Goal: Transaction & Acquisition: Book appointment/travel/reservation

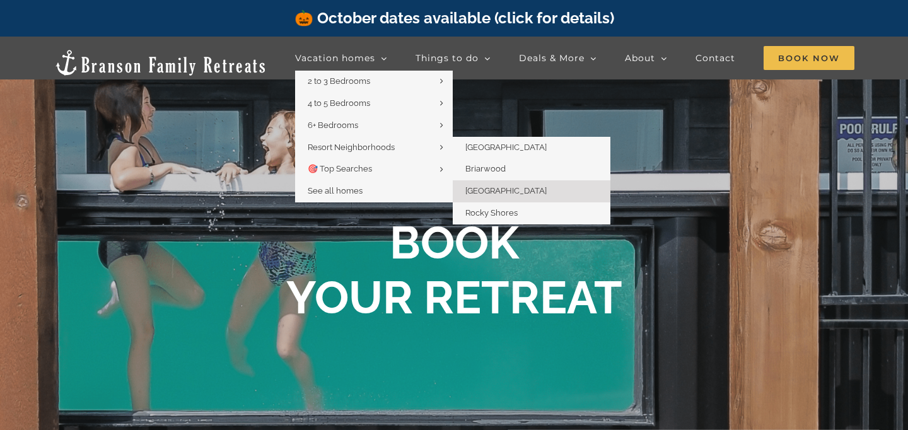
click at [508, 195] on span "[GEOGRAPHIC_DATA]" at bounding box center [505, 190] width 81 height 9
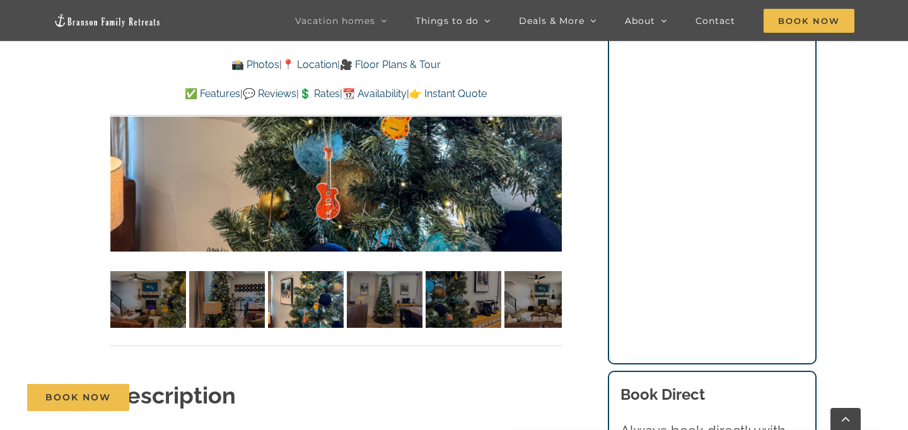
scroll to position [958, 0]
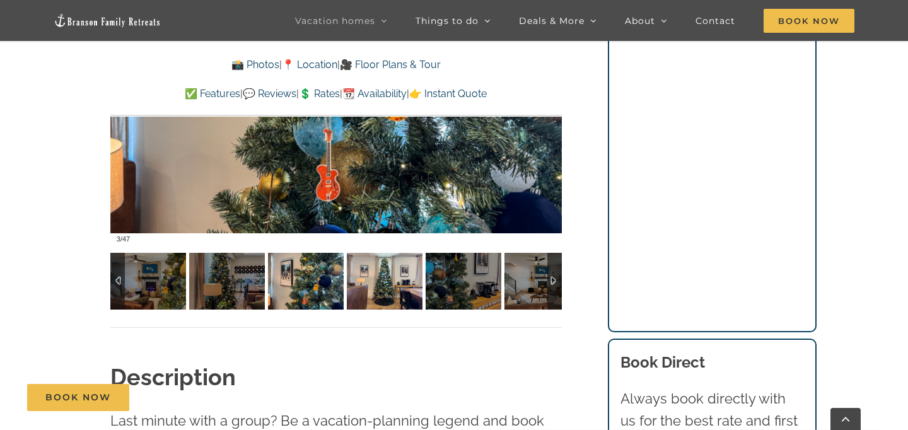
click at [396, 281] on img at bounding box center [385, 281] width 76 height 57
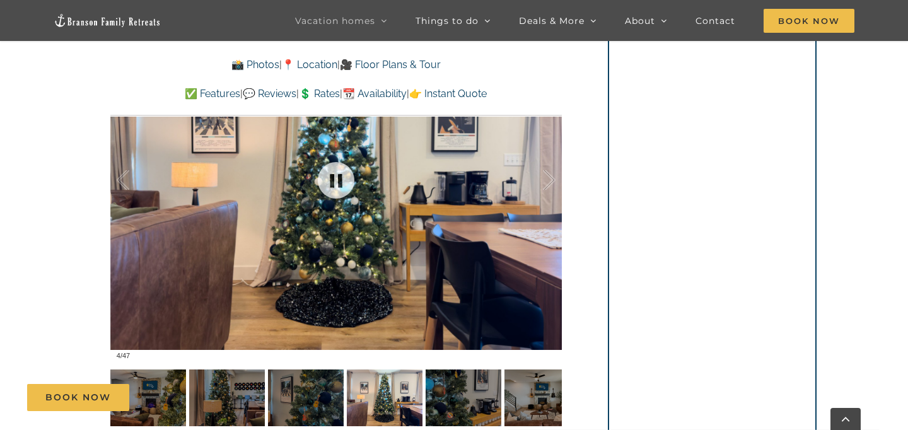
scroll to position [819, 0]
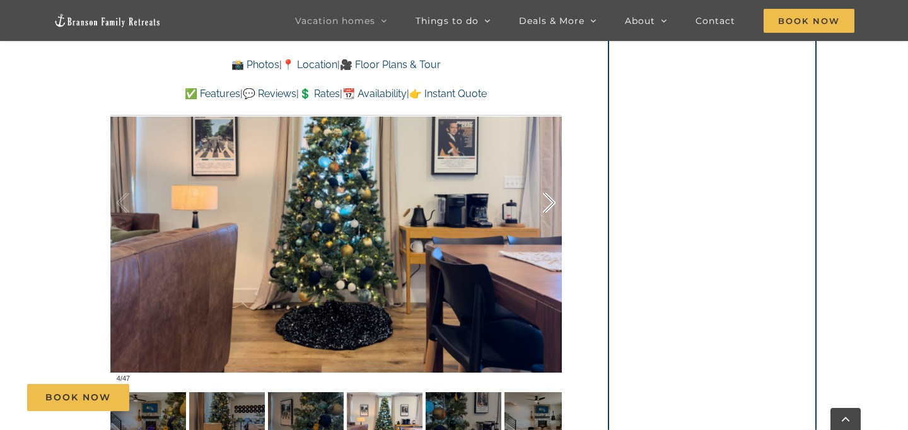
click at [553, 199] on div at bounding box center [535, 203] width 39 height 78
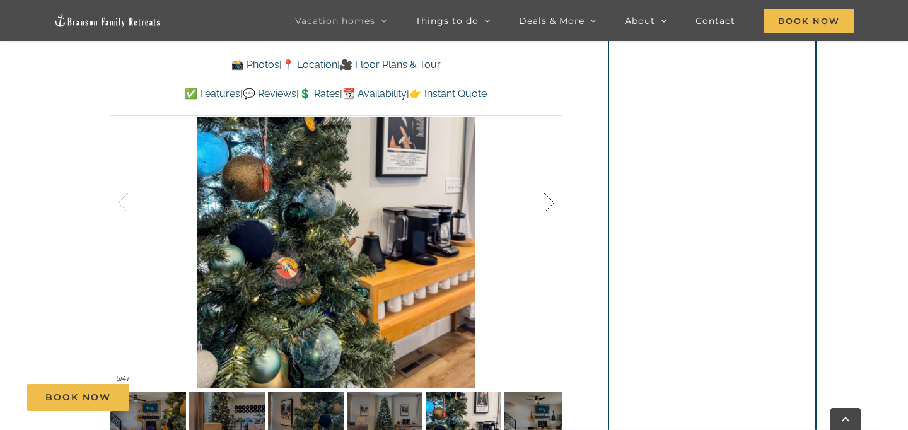
click at [553, 199] on div at bounding box center [535, 203] width 39 height 78
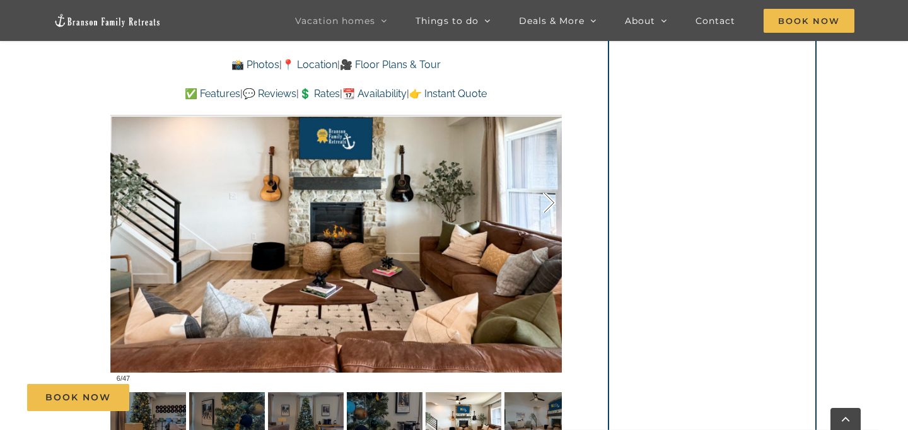
click at [553, 199] on div at bounding box center [535, 203] width 39 height 78
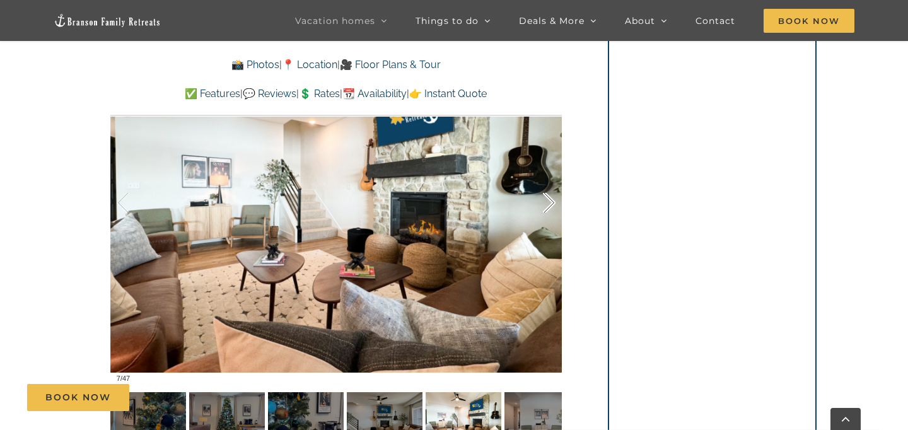
click at [553, 199] on div at bounding box center [535, 203] width 39 height 78
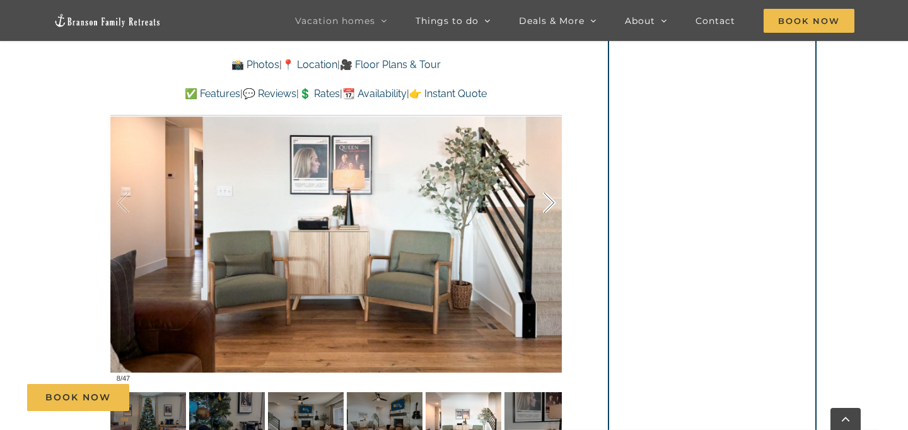
click at [553, 199] on div at bounding box center [535, 203] width 39 height 78
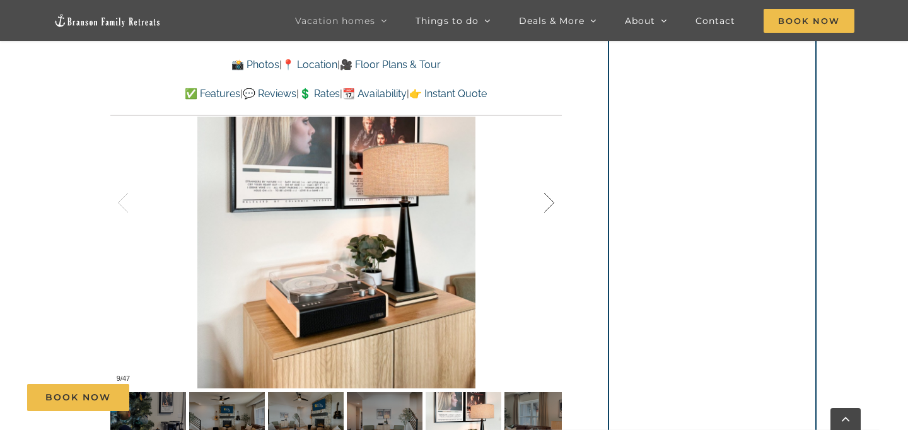
click at [553, 199] on div at bounding box center [535, 203] width 39 height 78
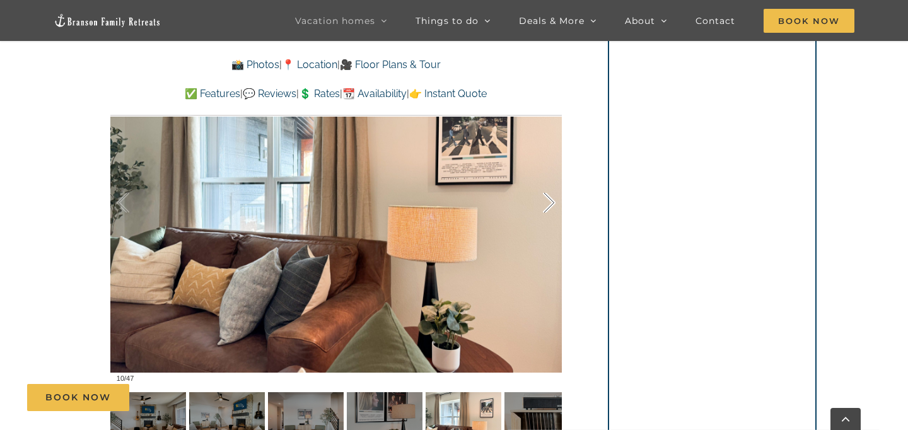
click at [553, 199] on div at bounding box center [535, 203] width 39 height 78
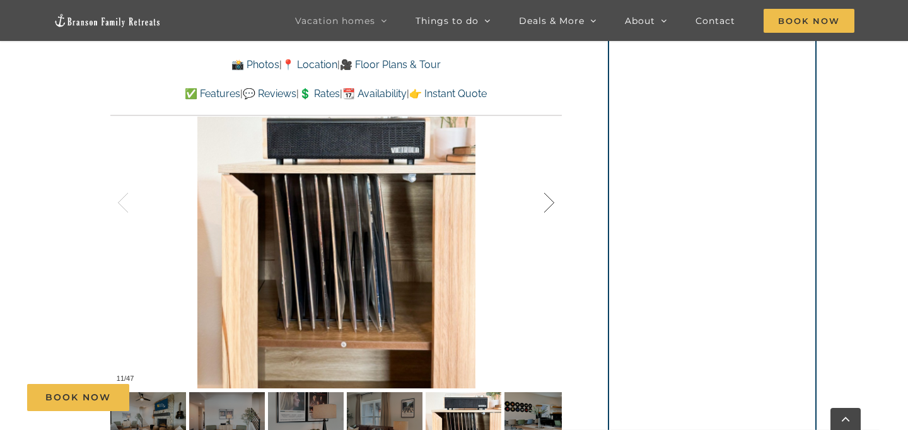
click at [553, 199] on div at bounding box center [535, 203] width 39 height 78
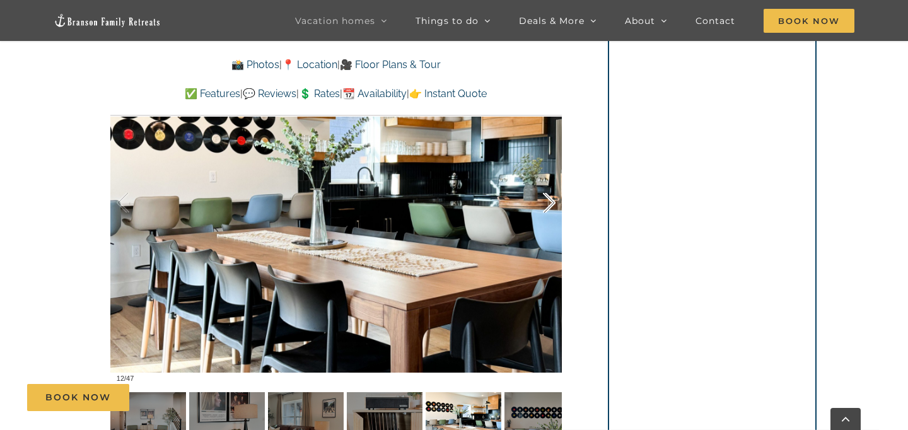
click at [553, 200] on div at bounding box center [535, 203] width 39 height 78
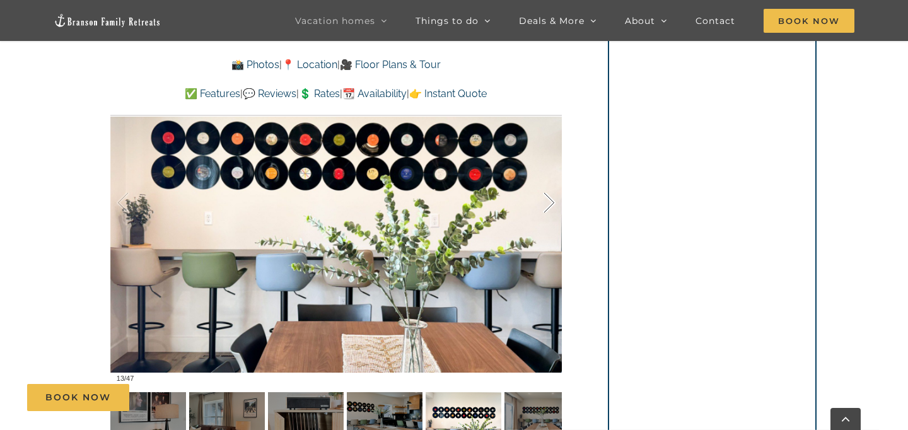
click at [553, 200] on div at bounding box center [535, 203] width 39 height 78
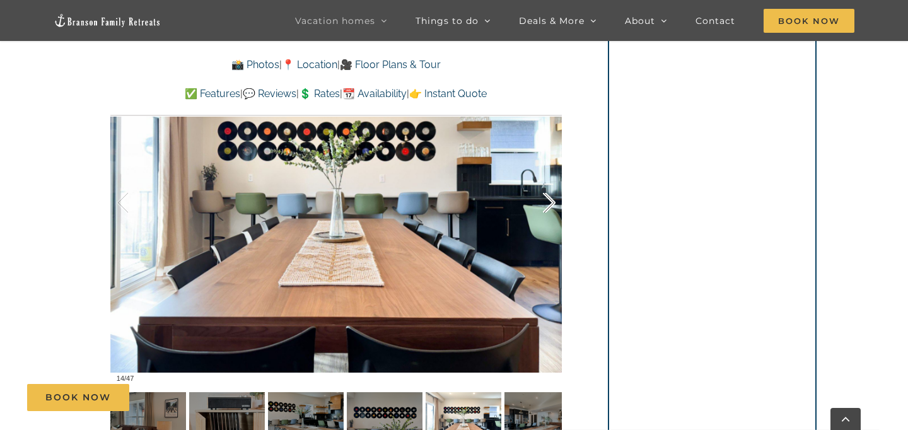
click at [553, 200] on div at bounding box center [535, 203] width 39 height 78
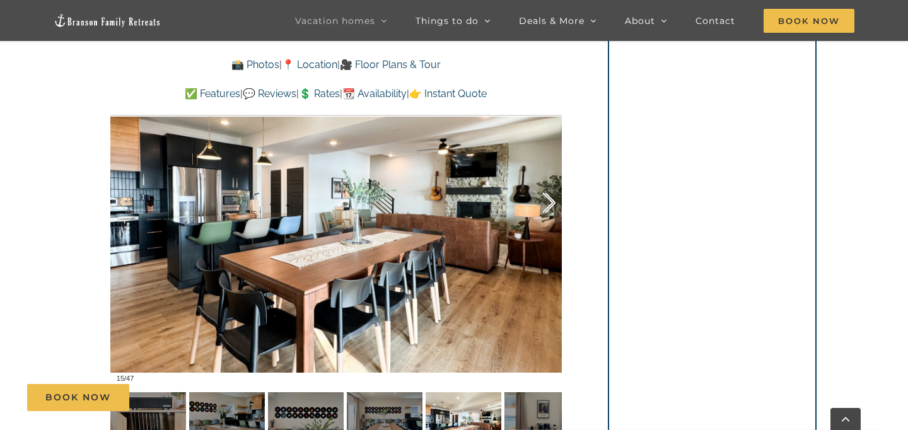
click at [553, 200] on div at bounding box center [535, 203] width 39 height 78
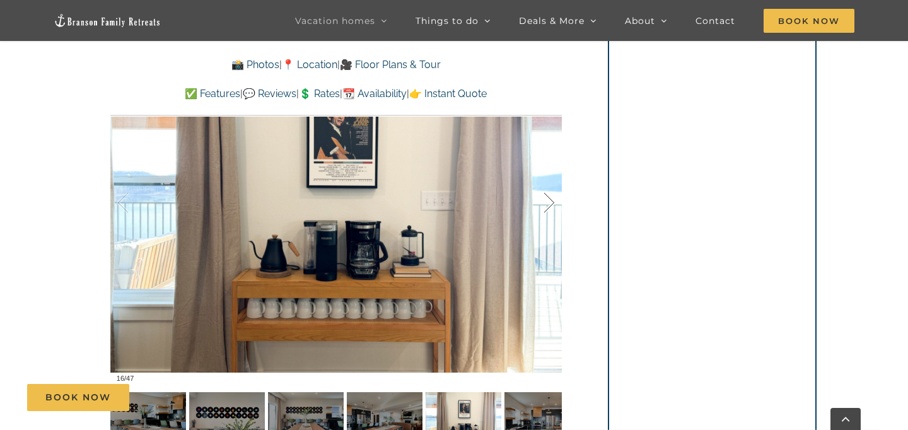
click at [553, 200] on div at bounding box center [535, 203] width 39 height 78
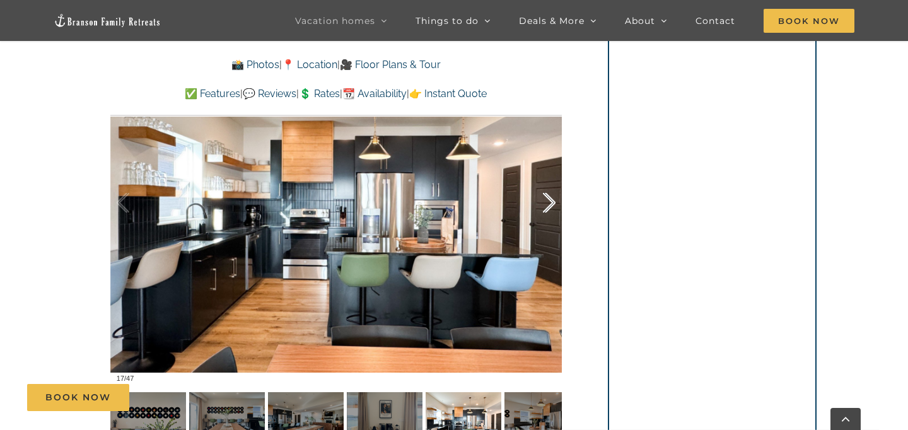
click at [553, 200] on div at bounding box center [535, 203] width 39 height 78
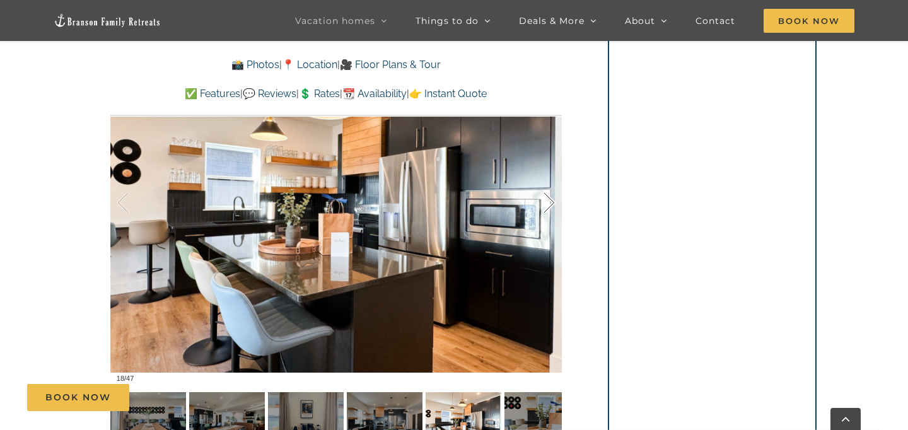
click at [553, 200] on div at bounding box center [535, 203] width 39 height 78
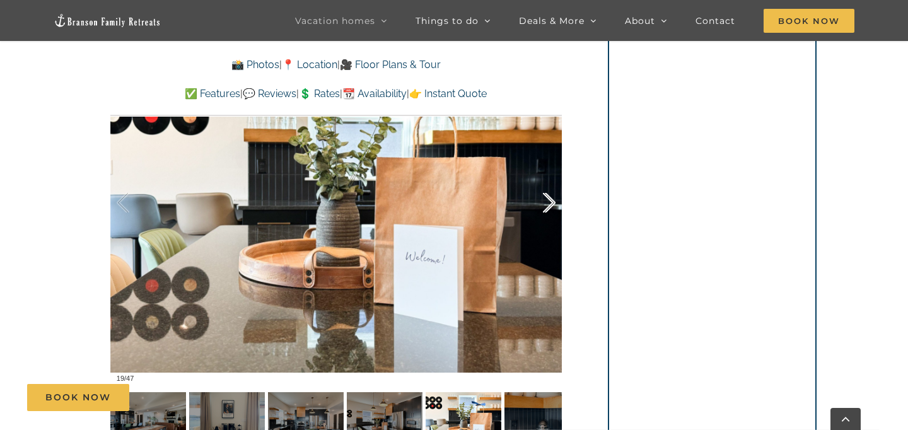
click at [553, 200] on div at bounding box center [535, 203] width 39 height 78
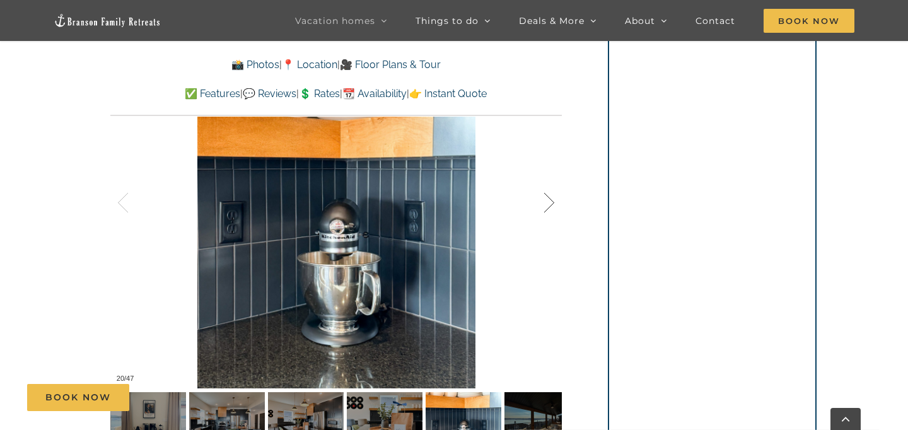
click at [553, 200] on div at bounding box center [535, 203] width 39 height 78
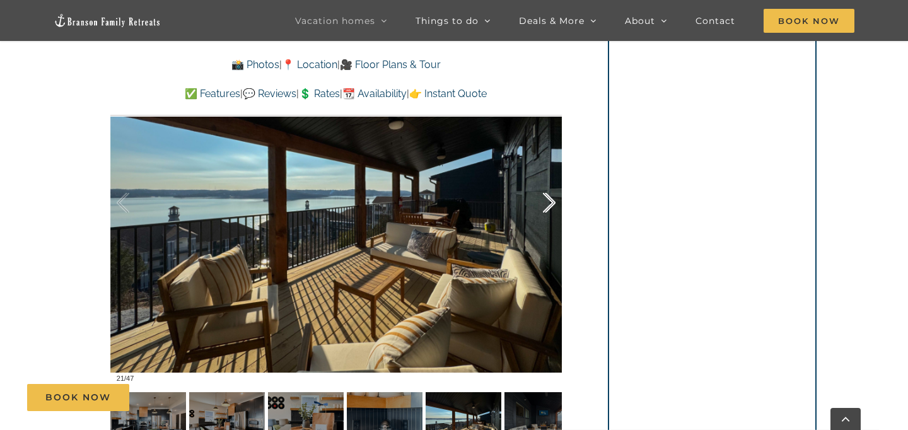
click at [553, 200] on div at bounding box center [535, 203] width 39 height 78
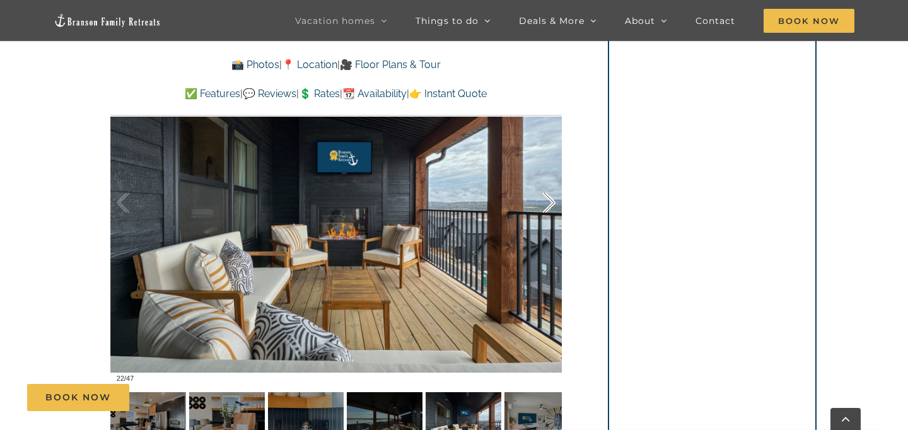
click at [553, 200] on div at bounding box center [535, 203] width 39 height 78
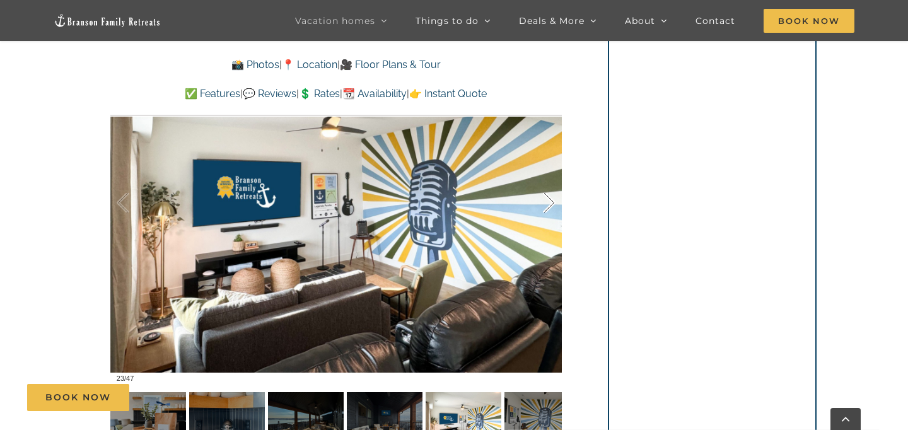
click at [553, 200] on div at bounding box center [535, 203] width 39 height 78
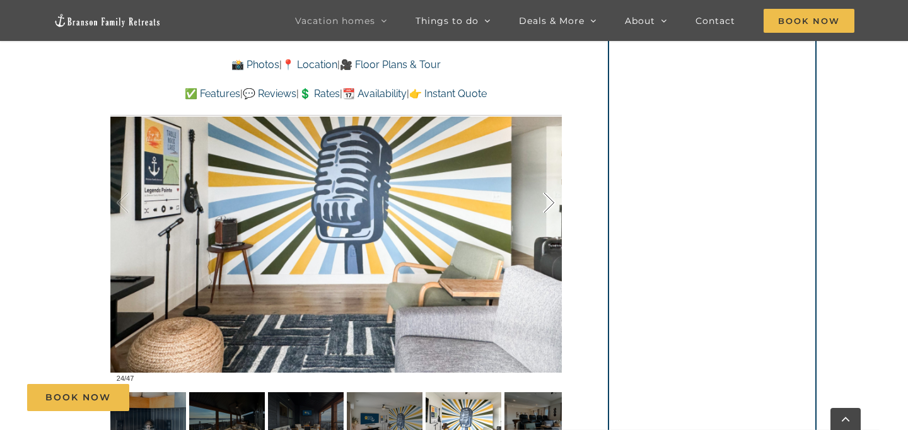
click at [553, 200] on div at bounding box center [535, 203] width 39 height 78
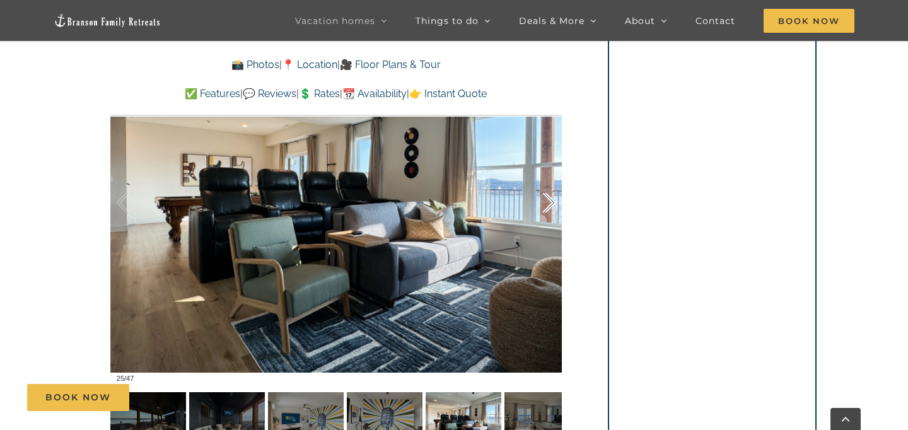
click at [553, 200] on div at bounding box center [535, 203] width 39 height 78
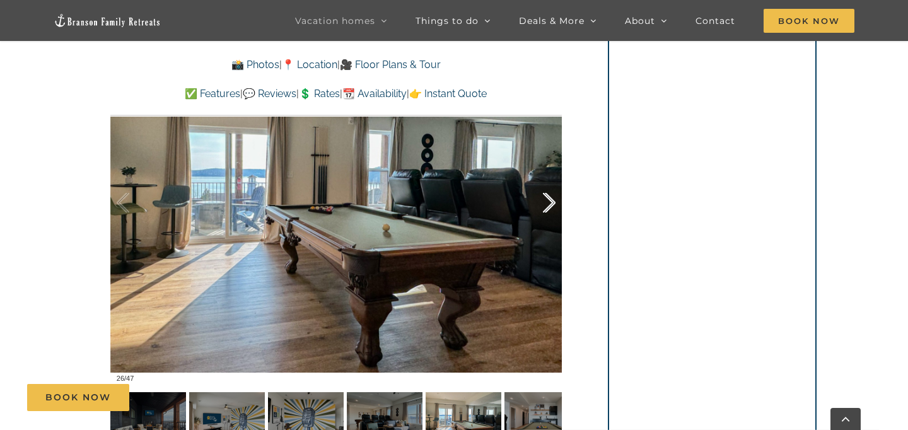
click at [553, 200] on div at bounding box center [535, 203] width 39 height 78
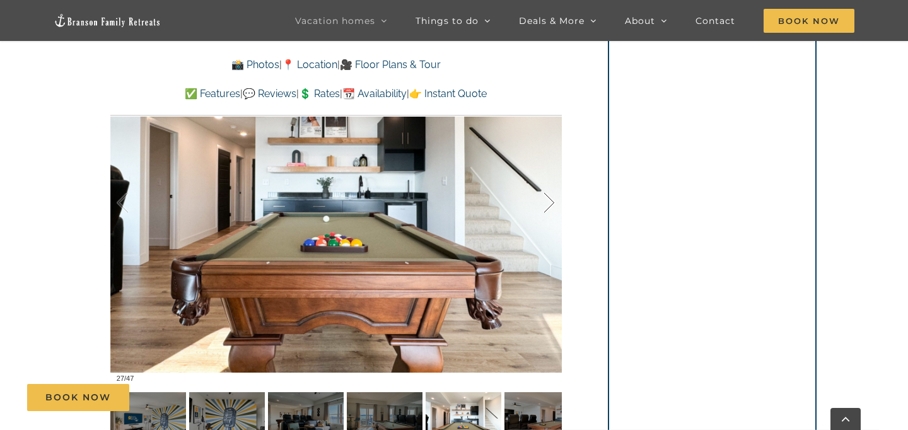
click at [553, 200] on div at bounding box center [535, 203] width 39 height 78
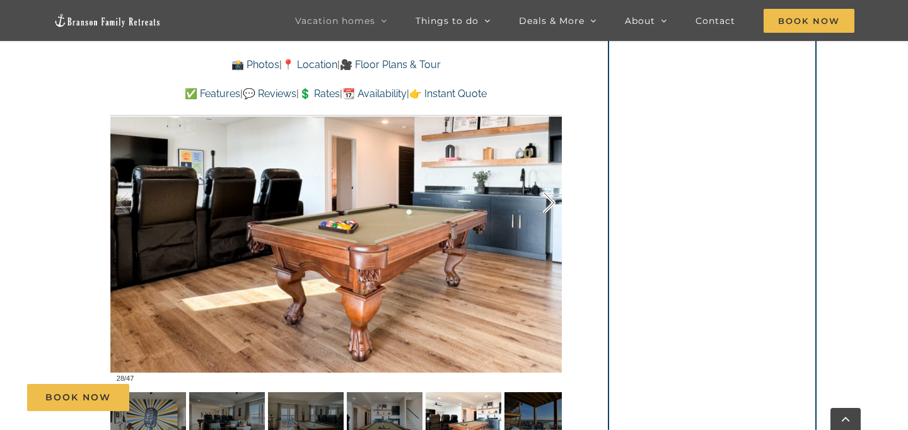
click at [553, 200] on div at bounding box center [535, 203] width 39 height 78
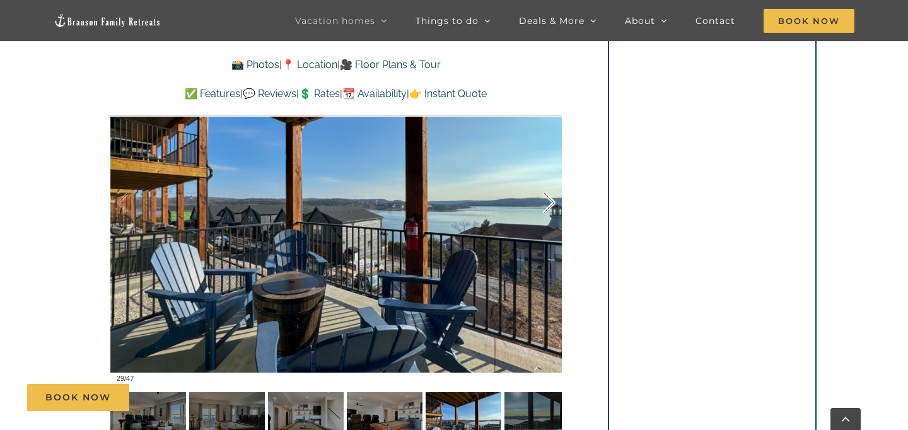
click at [553, 200] on div at bounding box center [535, 203] width 39 height 78
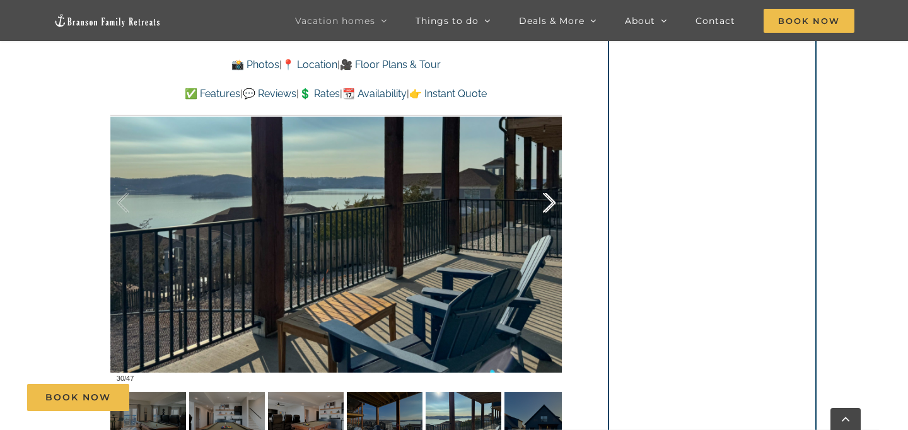
click at [553, 200] on div at bounding box center [535, 203] width 39 height 78
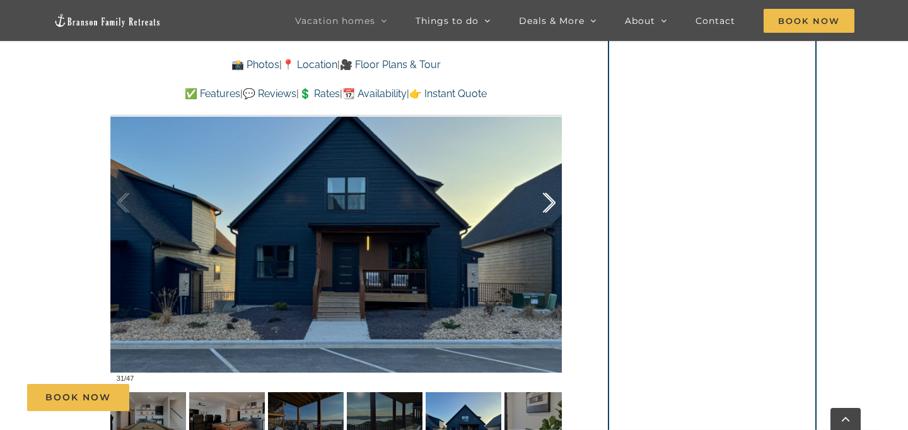
click at [553, 200] on div at bounding box center [535, 203] width 39 height 78
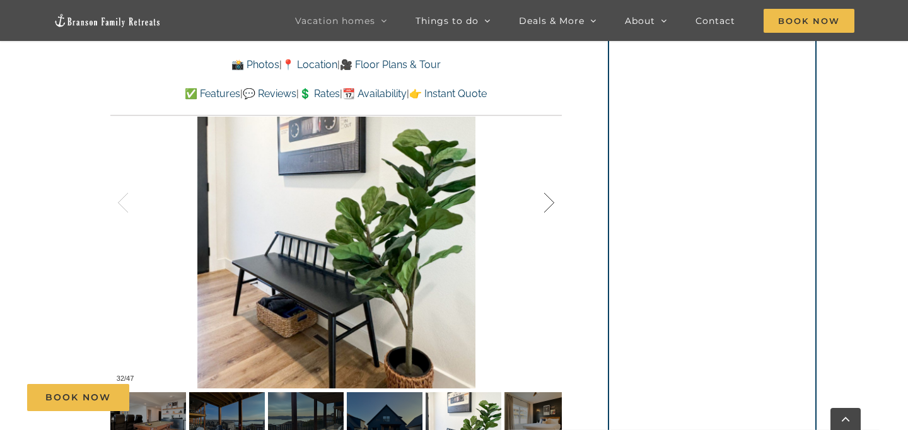
click at [553, 200] on div at bounding box center [535, 203] width 39 height 78
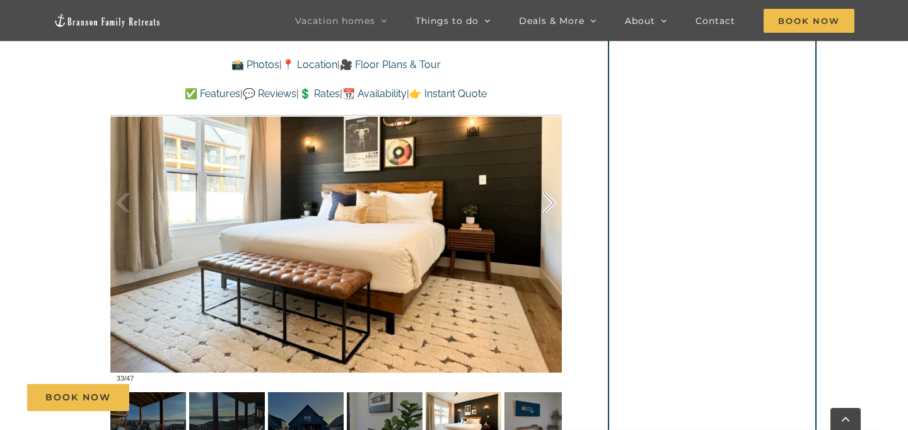
click at [553, 200] on div at bounding box center [535, 203] width 39 height 78
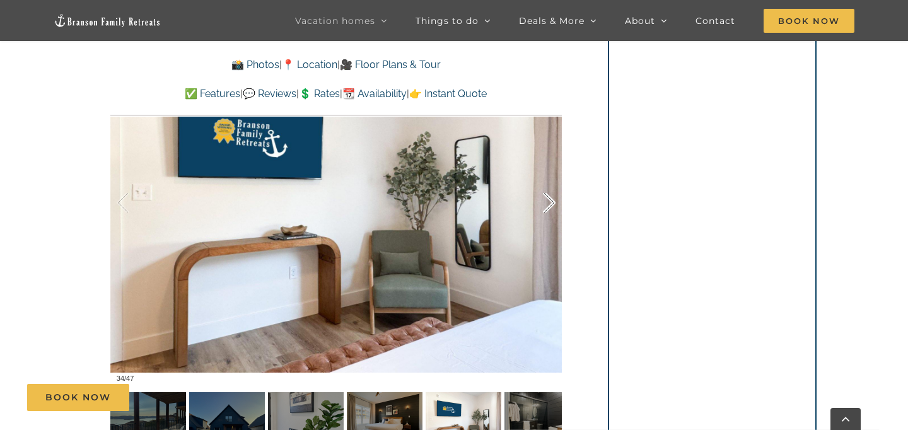
click at [553, 200] on div at bounding box center [535, 203] width 39 height 78
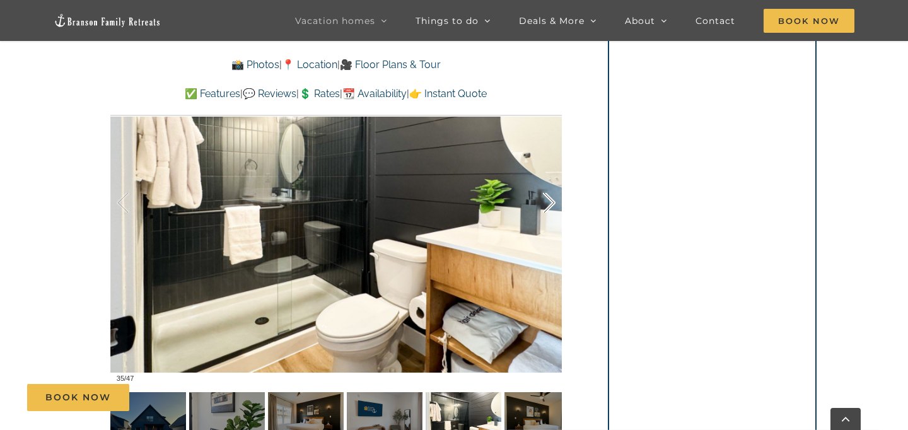
click at [553, 200] on div at bounding box center [535, 203] width 39 height 78
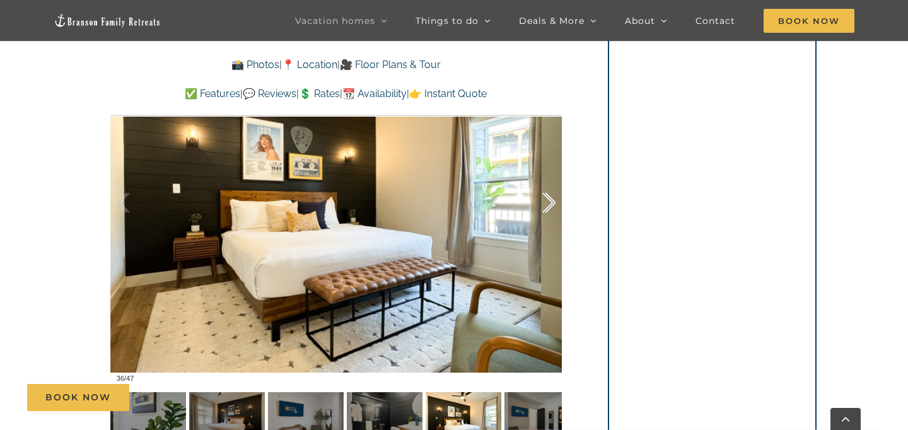
click at [553, 200] on div at bounding box center [535, 203] width 39 height 78
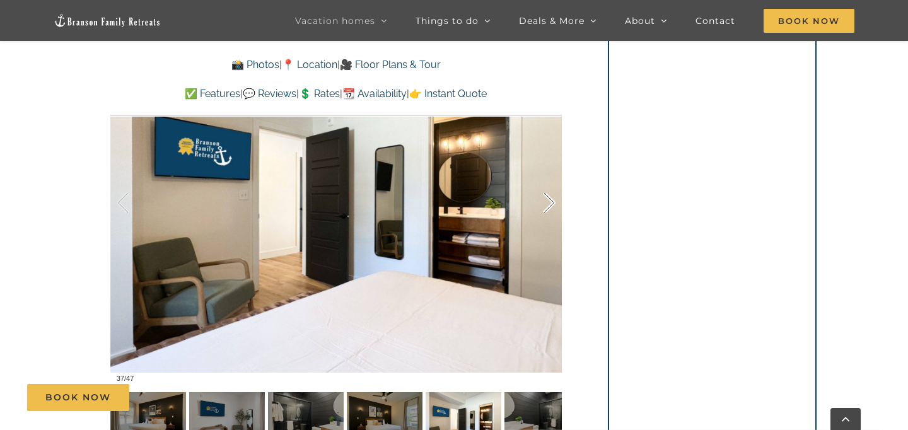
click at [553, 200] on div at bounding box center [535, 203] width 39 height 78
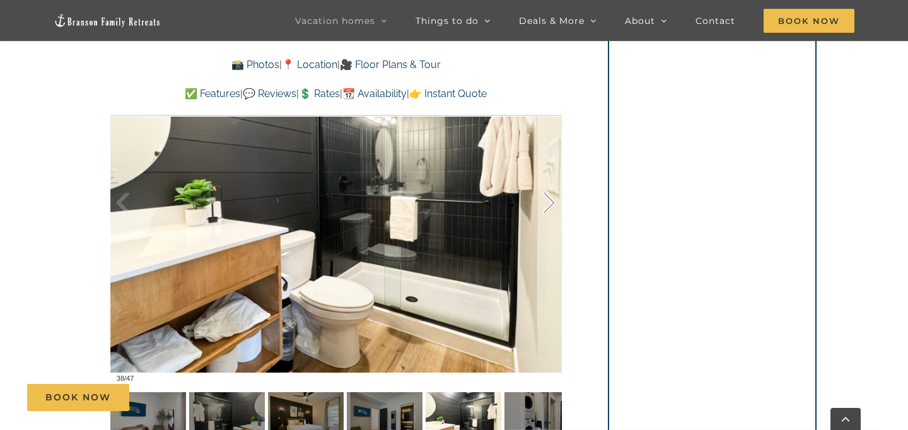
click at [553, 200] on div at bounding box center [535, 203] width 39 height 78
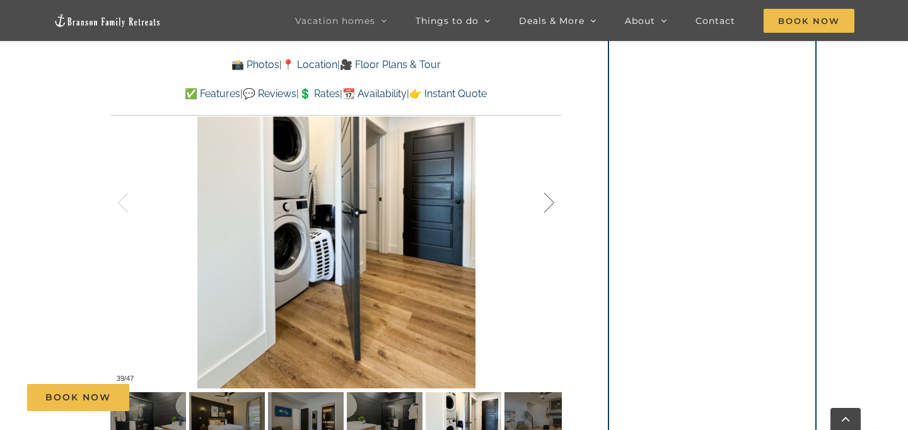
click at [553, 200] on div at bounding box center [535, 203] width 39 height 78
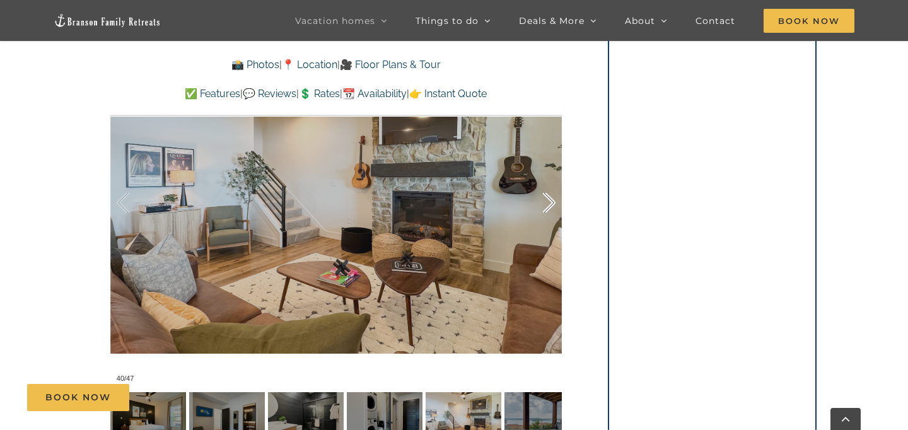
click at [553, 201] on div at bounding box center [535, 203] width 39 height 78
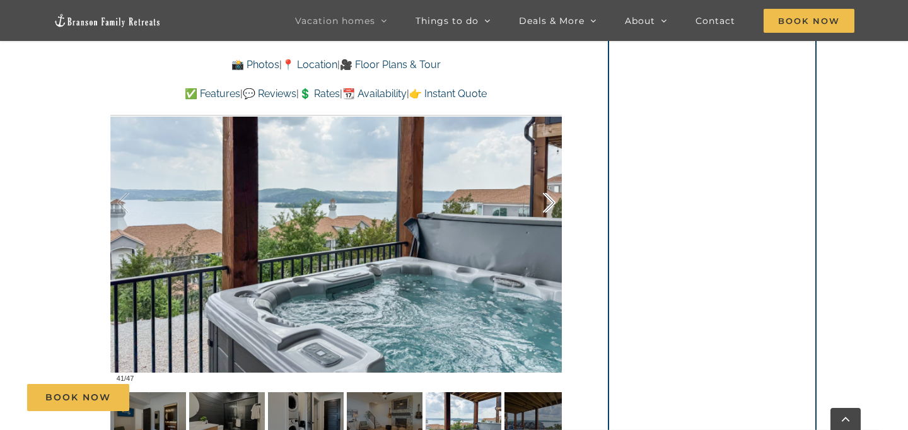
click at [553, 201] on div at bounding box center [535, 203] width 39 height 78
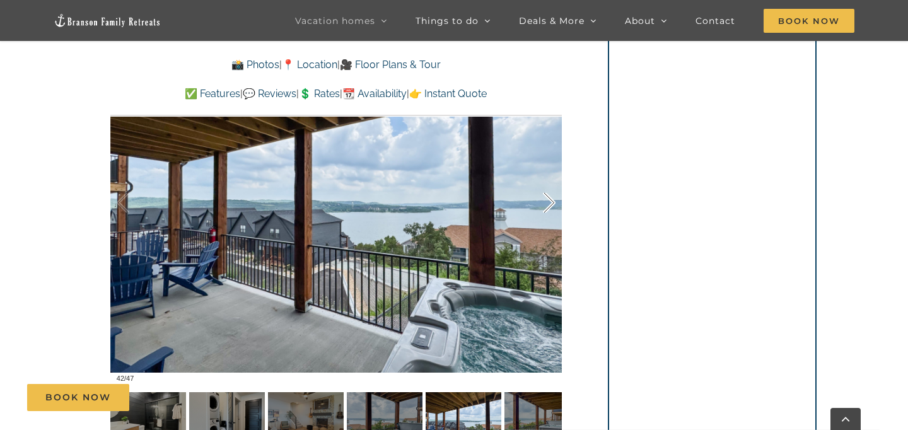
click at [553, 201] on div at bounding box center [535, 203] width 39 height 78
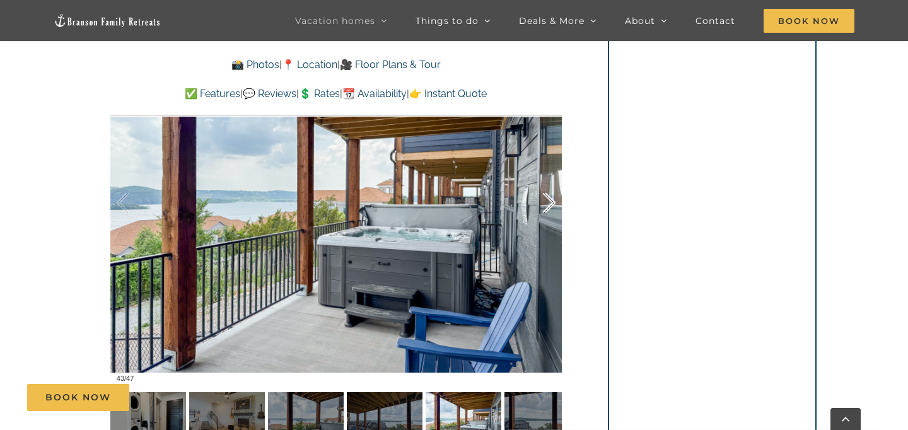
click at [553, 201] on div at bounding box center [535, 203] width 39 height 78
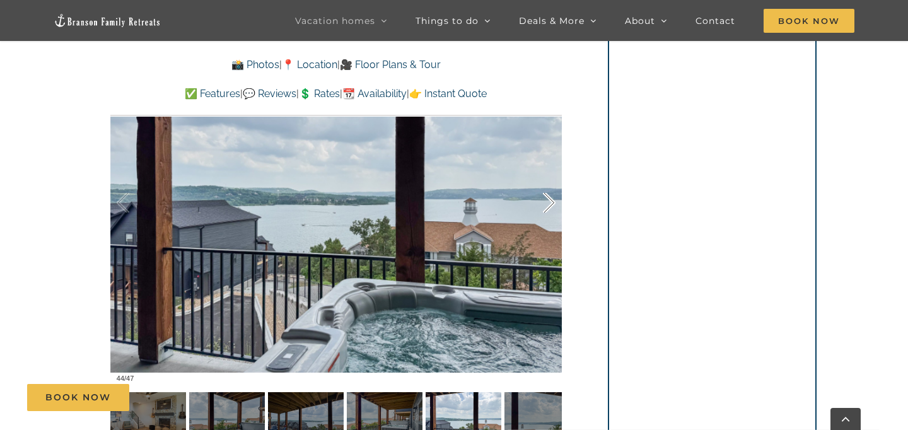
click at [553, 201] on div at bounding box center [535, 203] width 39 height 78
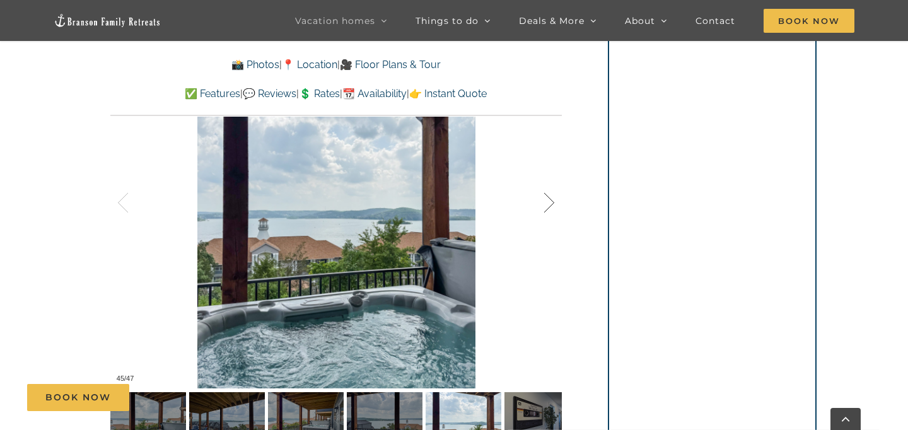
click at [553, 201] on div at bounding box center [535, 203] width 39 height 78
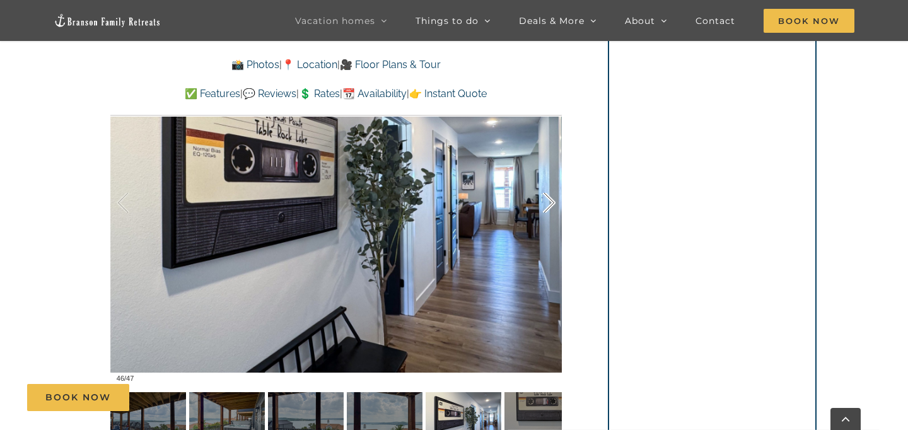
click at [553, 201] on div at bounding box center [535, 203] width 39 height 78
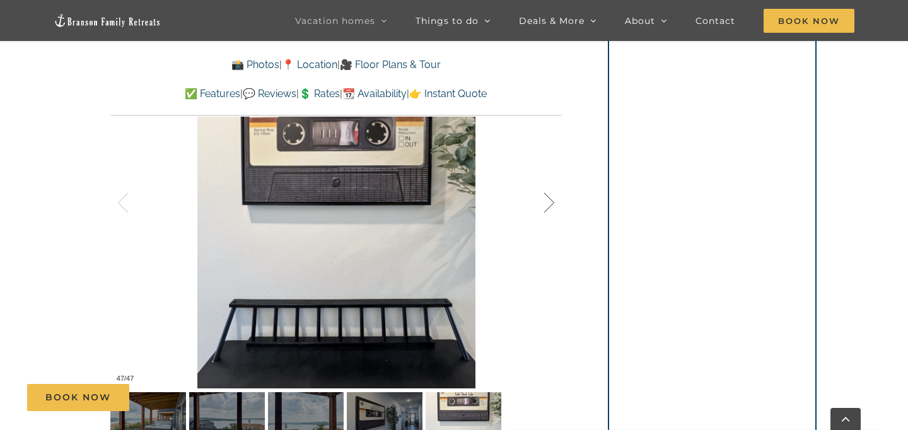
click at [553, 201] on div at bounding box center [535, 203] width 39 height 78
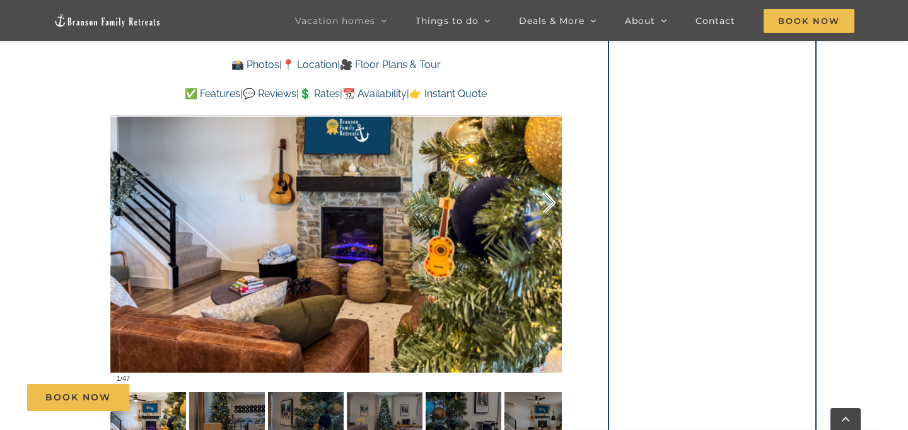
click at [553, 201] on div at bounding box center [535, 203] width 39 height 78
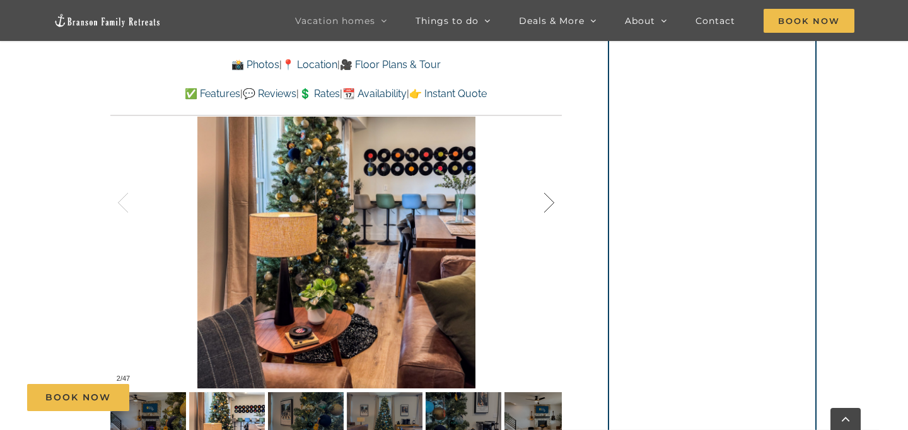
click at [553, 201] on div at bounding box center [535, 203] width 39 height 78
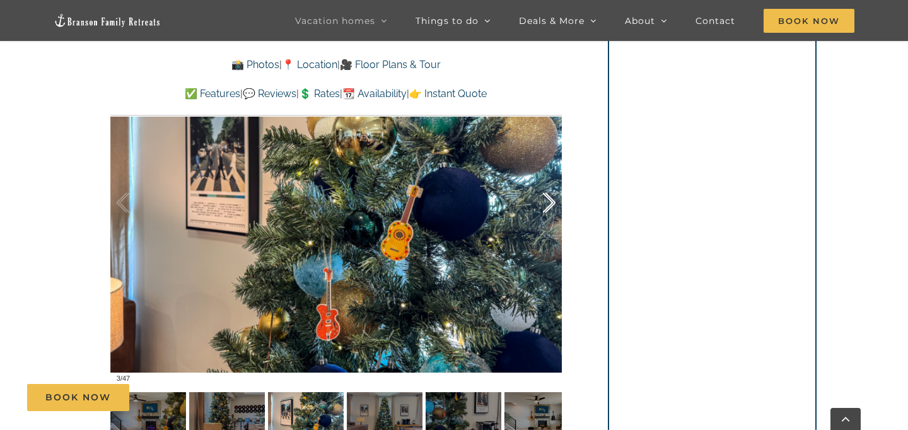
click at [553, 201] on div at bounding box center [535, 203] width 39 height 78
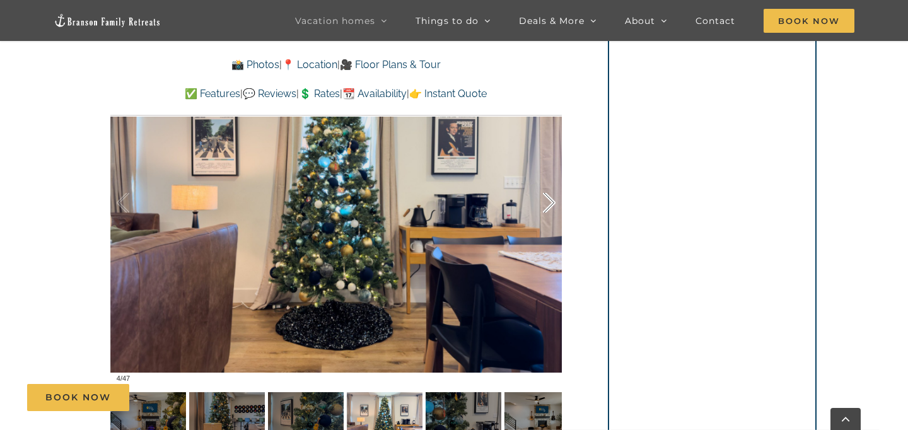
click at [553, 201] on div at bounding box center [535, 203] width 39 height 78
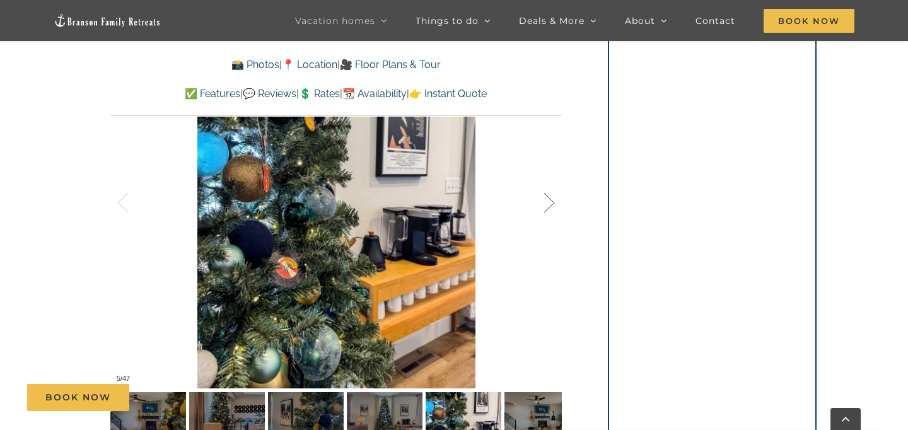
click at [553, 201] on div at bounding box center [535, 203] width 39 height 78
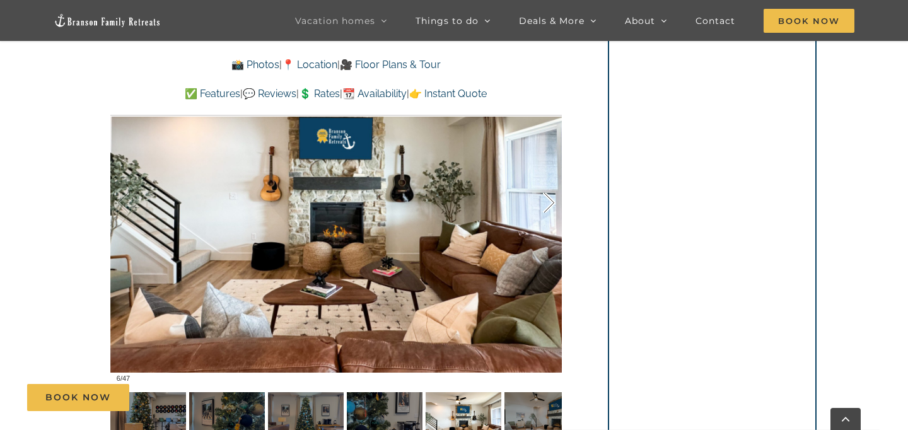
click at [553, 201] on div at bounding box center [535, 203] width 39 height 78
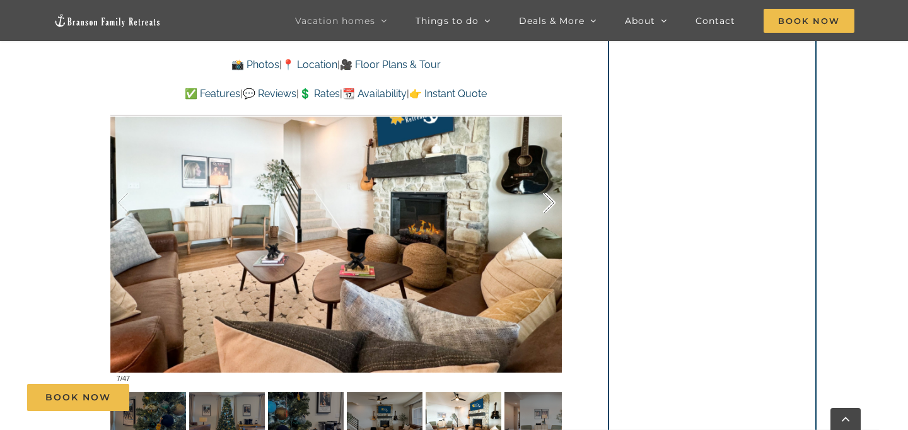
click at [553, 201] on div at bounding box center [535, 203] width 39 height 78
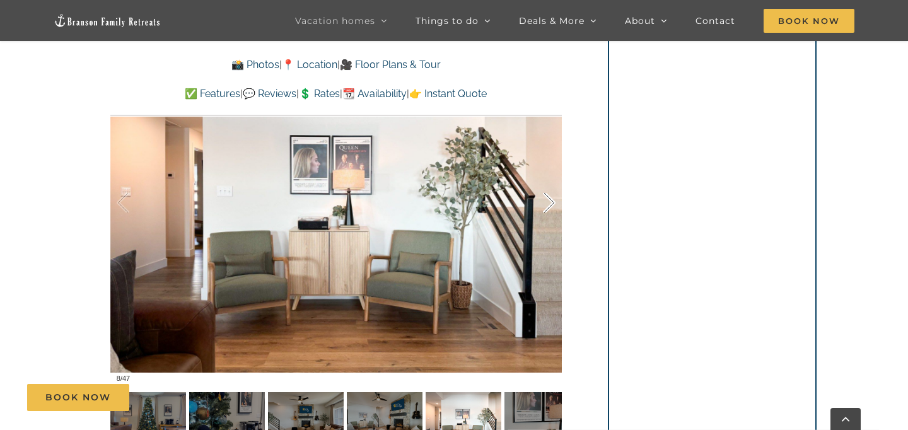
click at [553, 201] on div at bounding box center [535, 203] width 39 height 78
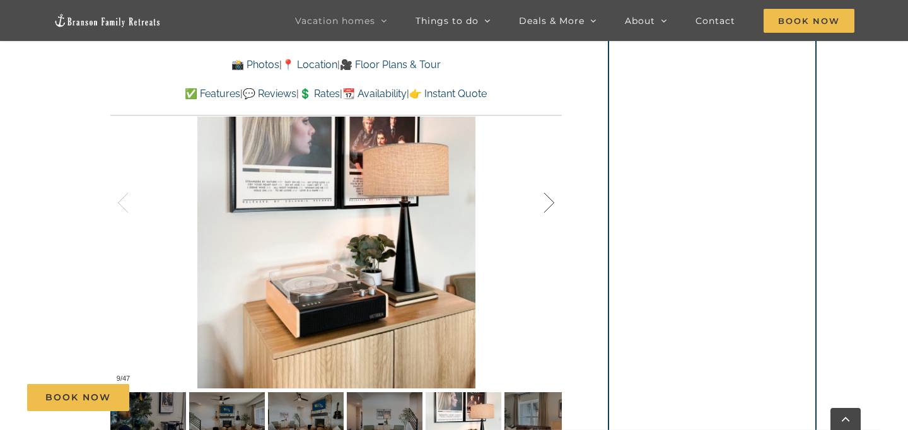
click at [553, 201] on div at bounding box center [535, 203] width 39 height 78
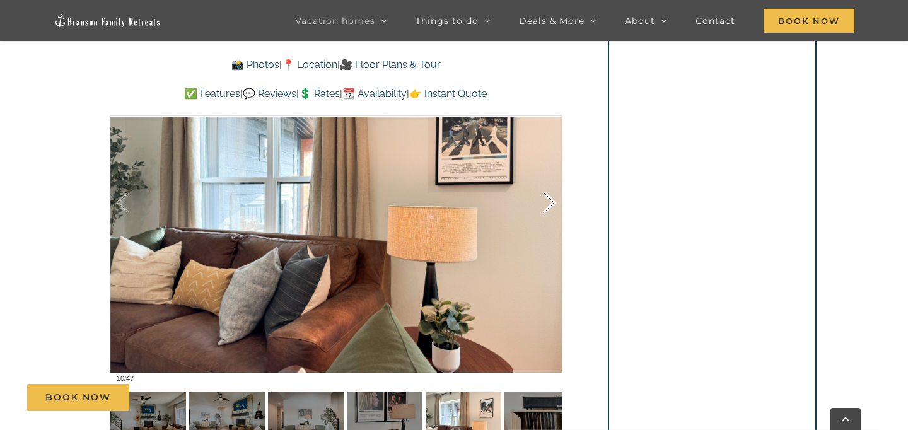
click at [553, 201] on div at bounding box center [535, 203] width 39 height 78
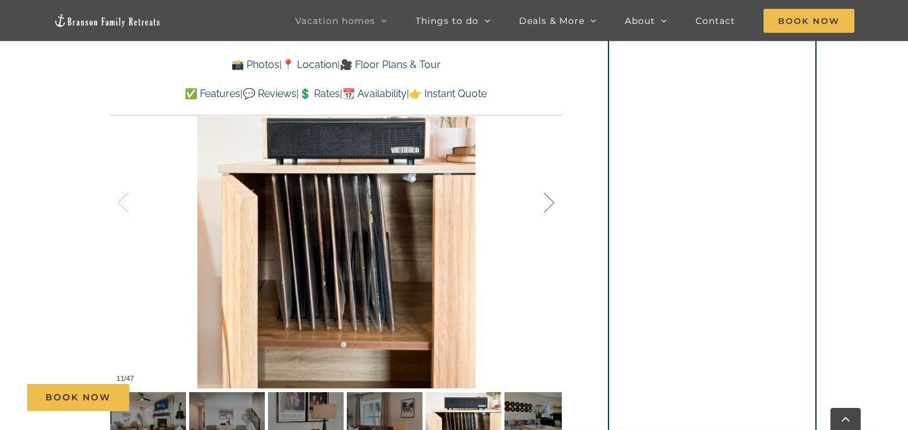
click at [553, 201] on div at bounding box center [535, 203] width 39 height 78
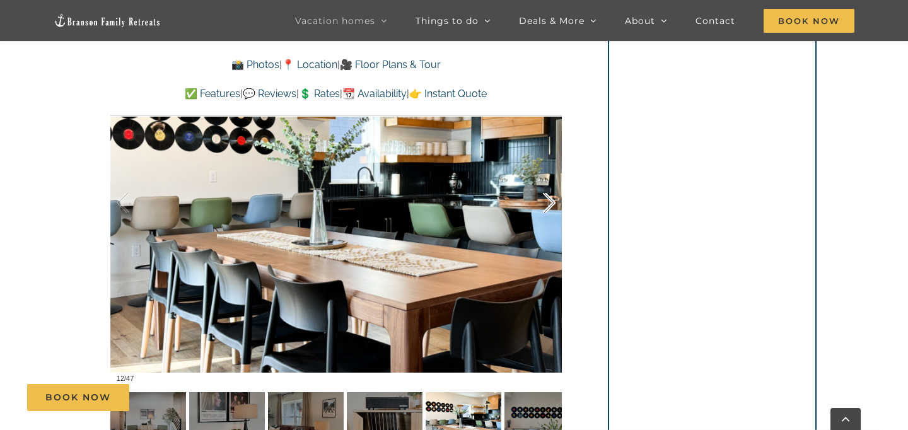
click at [553, 201] on div at bounding box center [535, 203] width 39 height 78
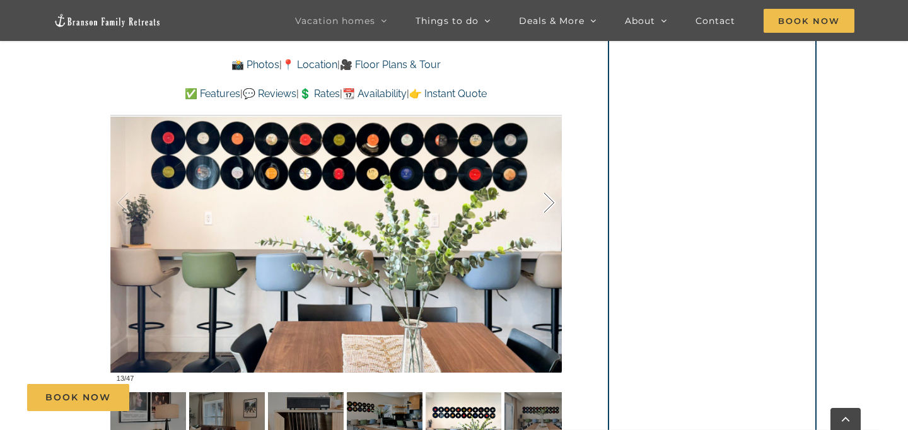
click at [553, 201] on div at bounding box center [535, 203] width 39 height 78
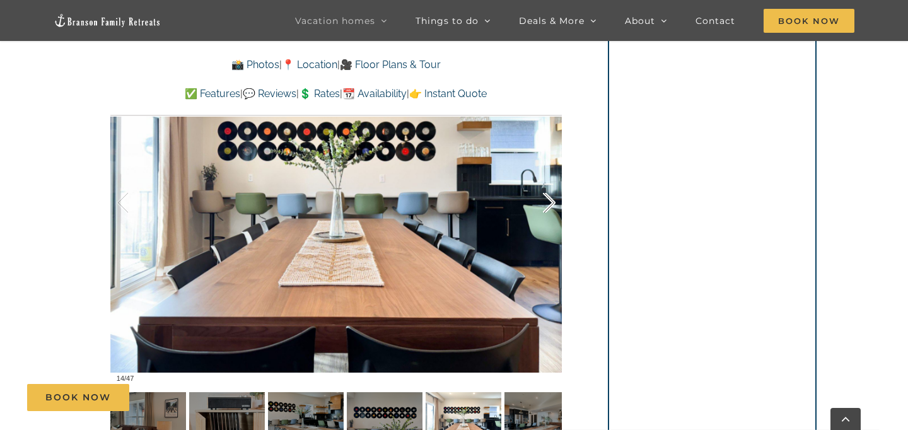
click at [553, 201] on div at bounding box center [535, 203] width 39 height 78
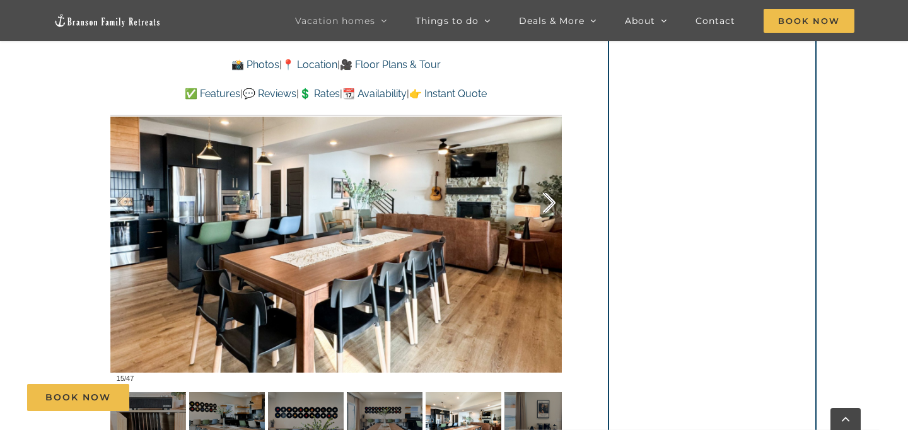
click at [553, 201] on div at bounding box center [535, 203] width 39 height 78
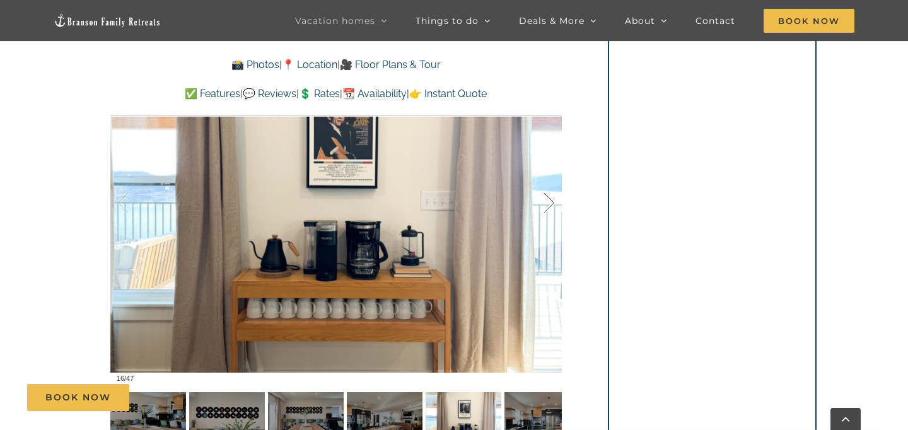
click at [553, 201] on div at bounding box center [535, 203] width 39 height 78
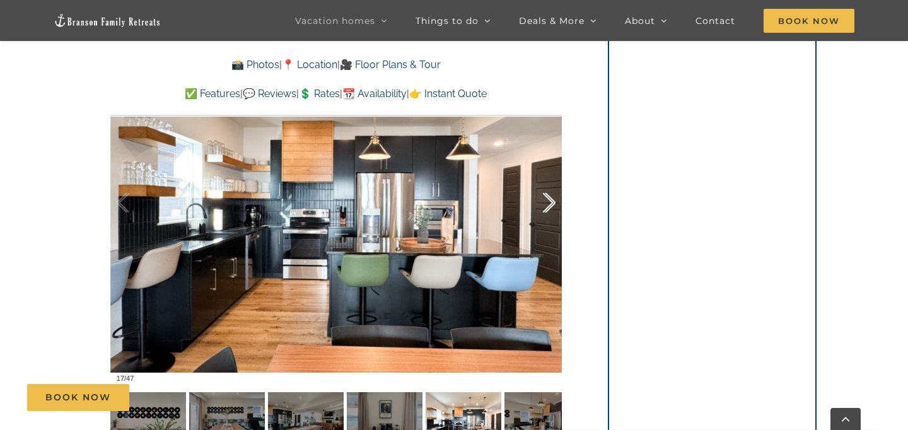
click at [553, 201] on div at bounding box center [535, 203] width 39 height 78
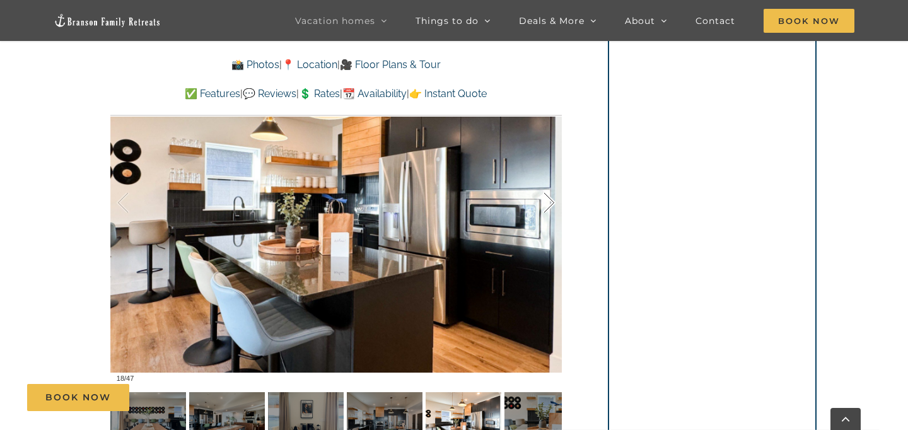
click at [553, 201] on div at bounding box center [535, 203] width 39 height 78
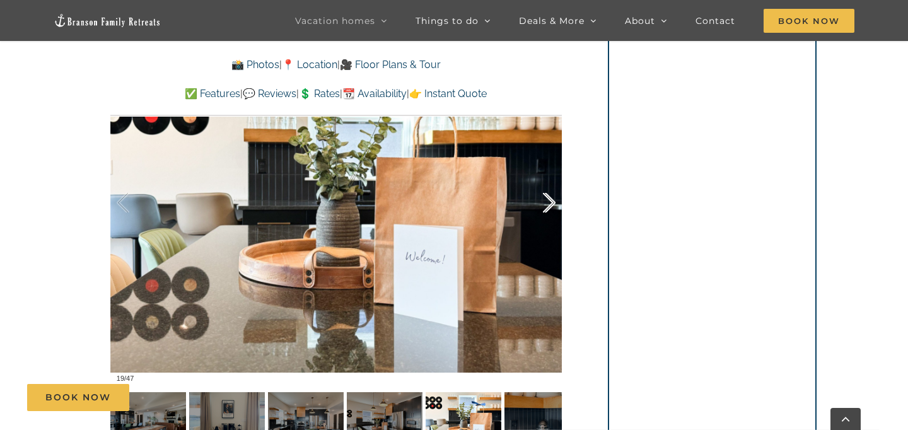
click at [553, 201] on div at bounding box center [535, 203] width 39 height 78
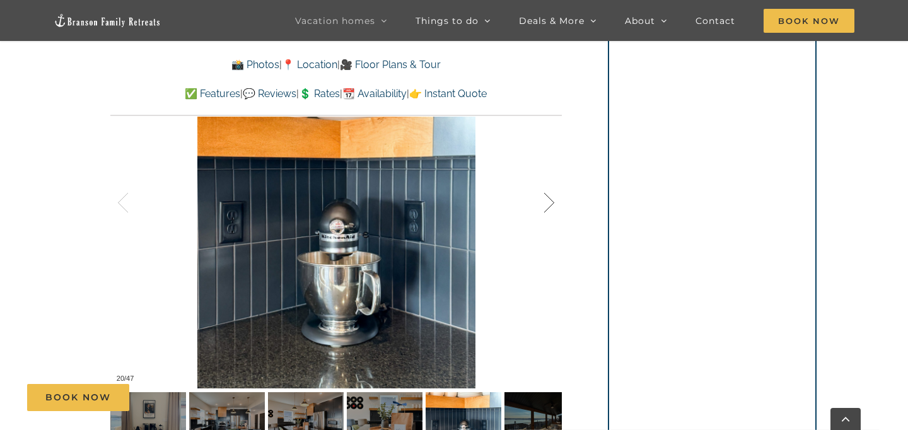
click at [553, 201] on div at bounding box center [535, 203] width 39 height 78
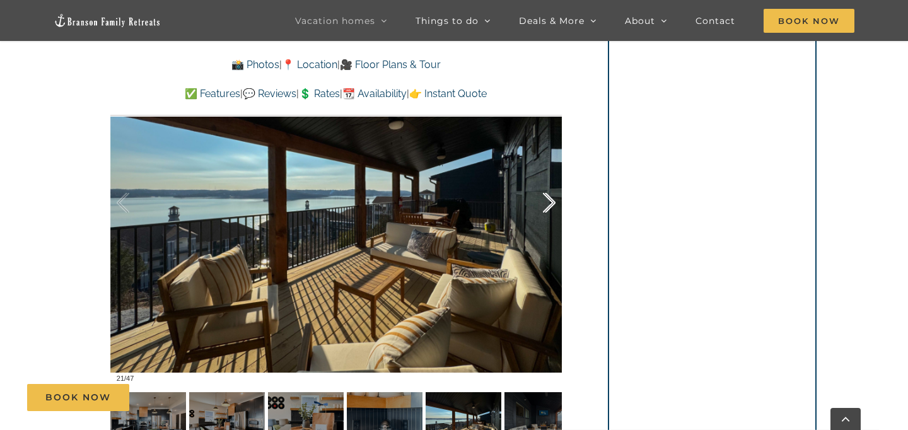
click at [553, 201] on div at bounding box center [535, 203] width 39 height 78
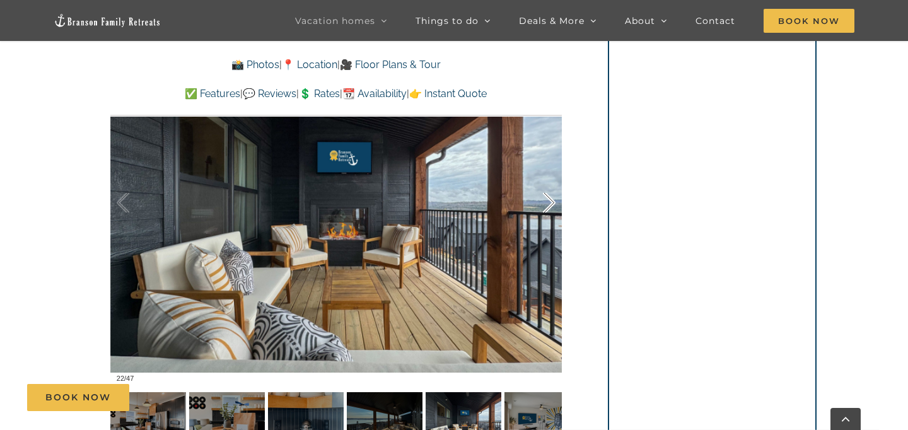
click at [553, 201] on div at bounding box center [535, 203] width 39 height 78
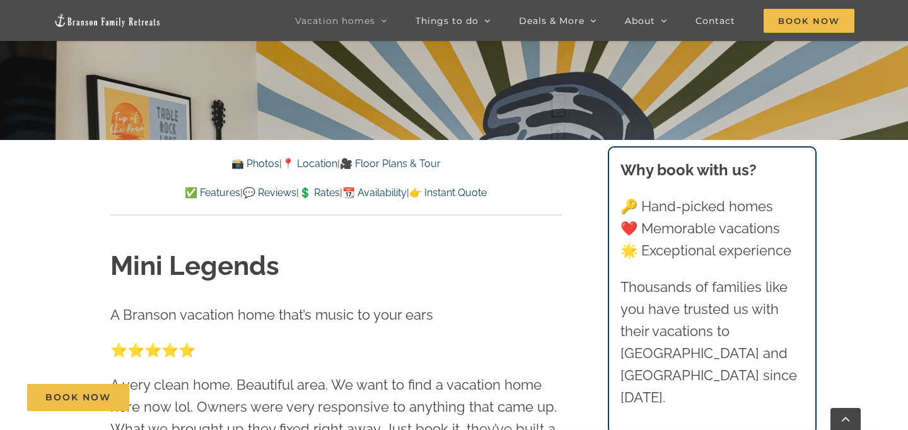
scroll to position [0, 0]
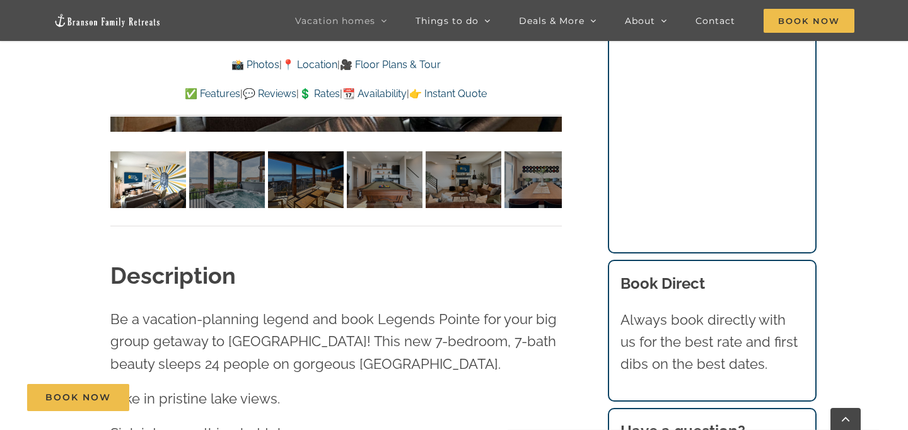
scroll to position [1039, 0]
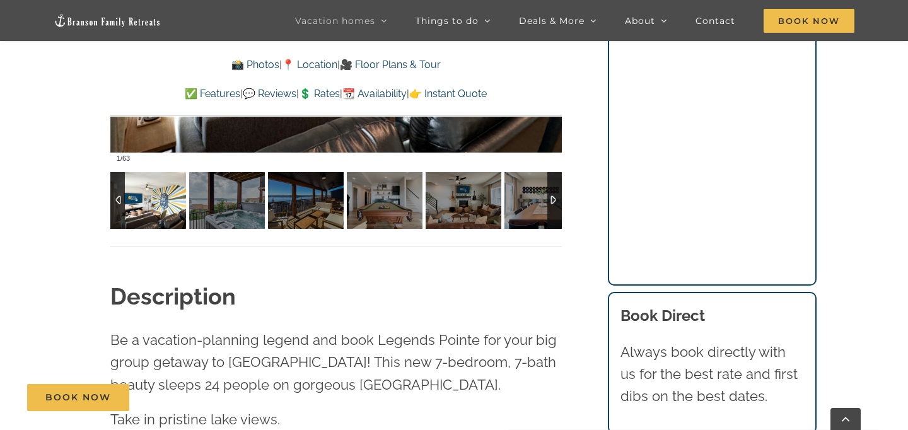
click at [555, 202] on div at bounding box center [554, 200] width 14 height 57
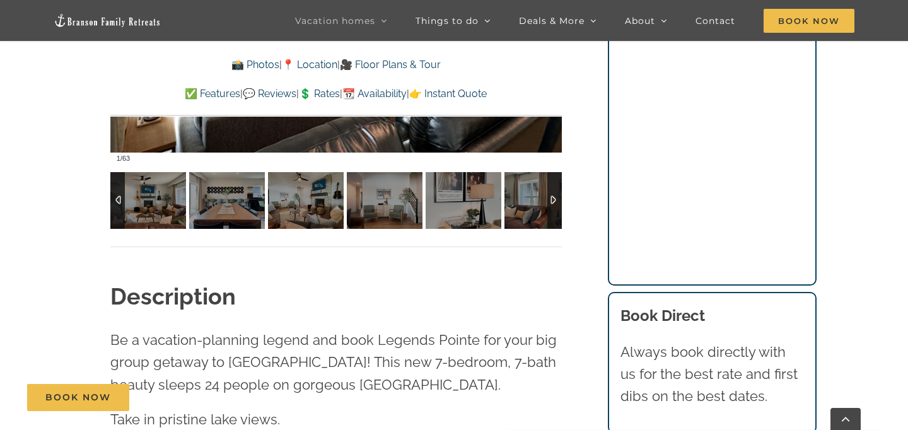
click at [555, 202] on div at bounding box center [554, 200] width 14 height 57
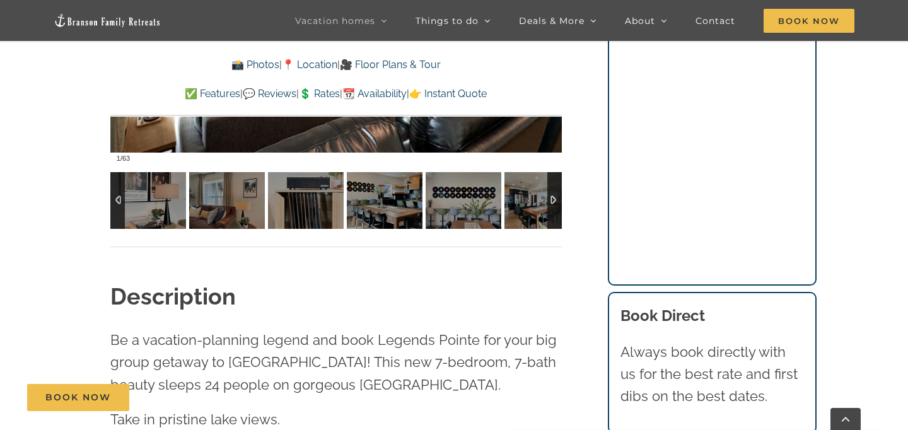
click at [555, 202] on div at bounding box center [554, 200] width 14 height 57
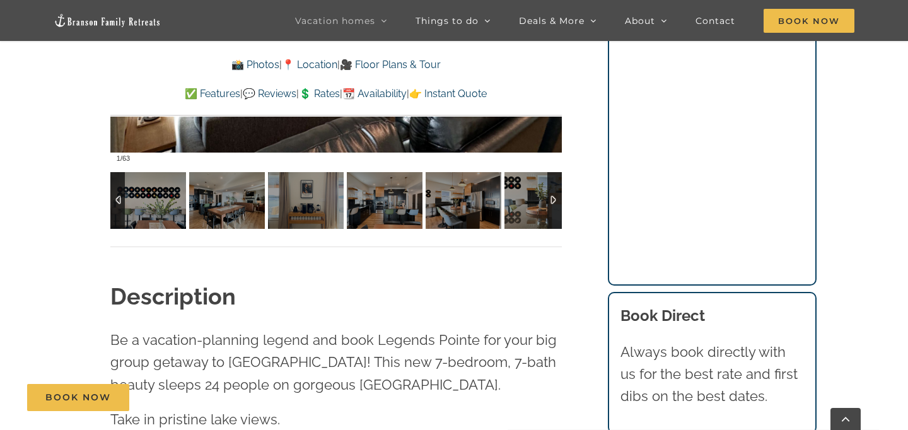
click at [555, 202] on div at bounding box center [554, 200] width 14 height 57
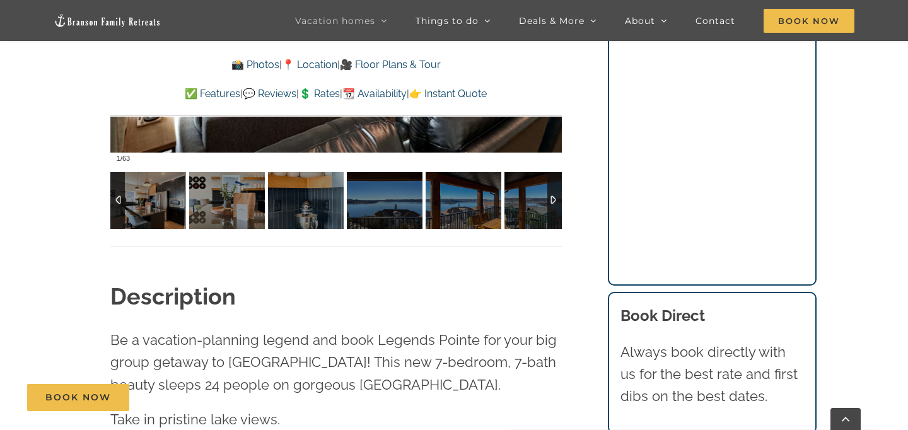
click at [555, 202] on div at bounding box center [554, 200] width 14 height 57
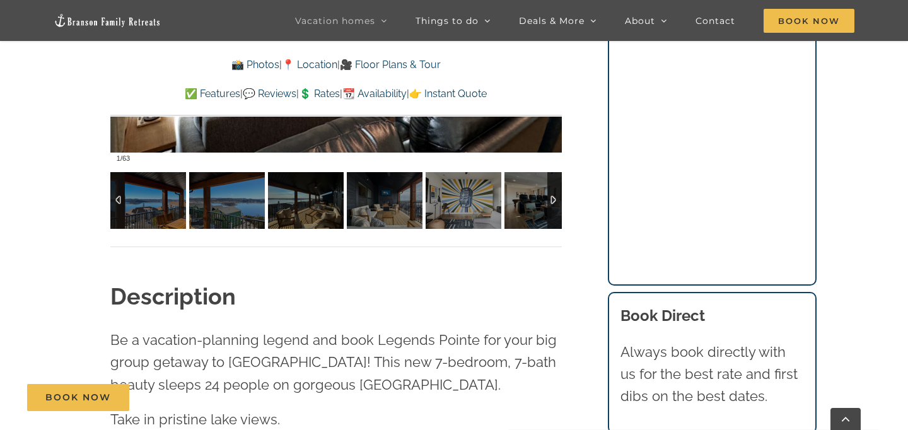
click at [555, 202] on div at bounding box center [554, 200] width 14 height 57
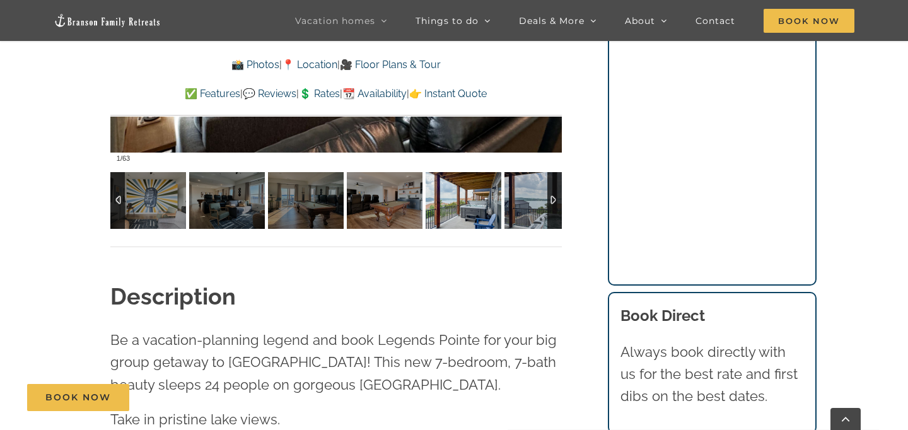
click at [491, 209] on img at bounding box center [463, 200] width 76 height 57
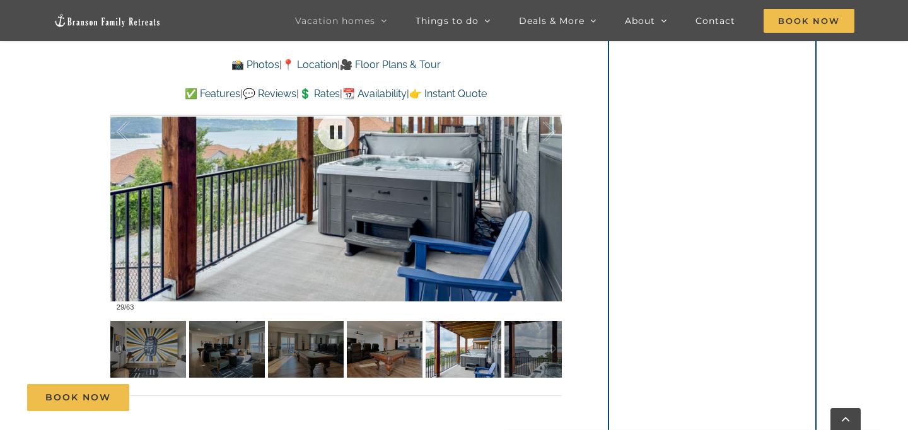
scroll to position [836, 0]
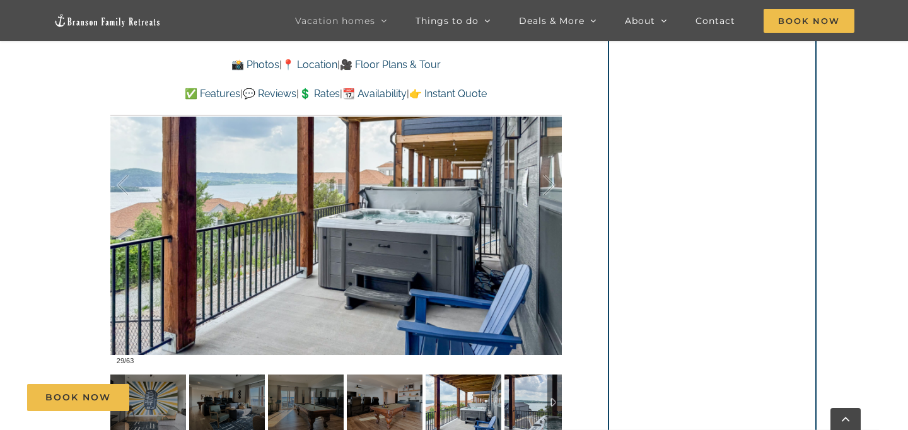
click at [529, 384] on div "Book Now" at bounding box center [463, 397] width 873 height 27
click at [529, 389] on div "Book Now" at bounding box center [463, 397] width 873 height 27
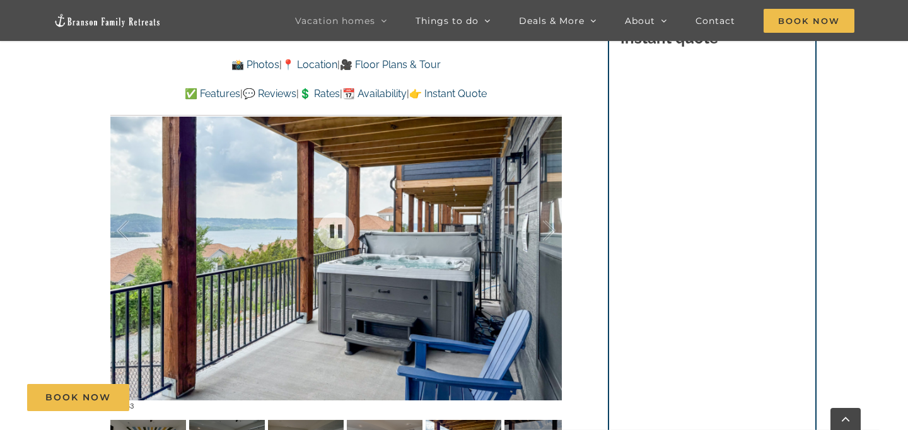
scroll to position [779, 0]
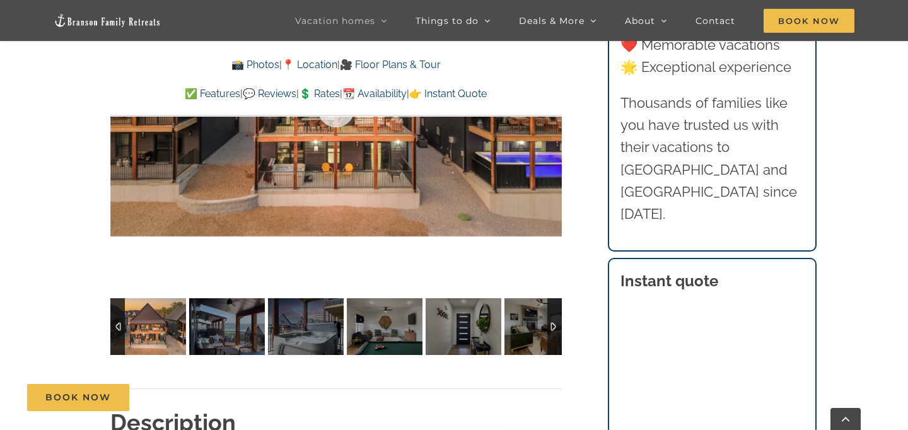
scroll to position [933, 0]
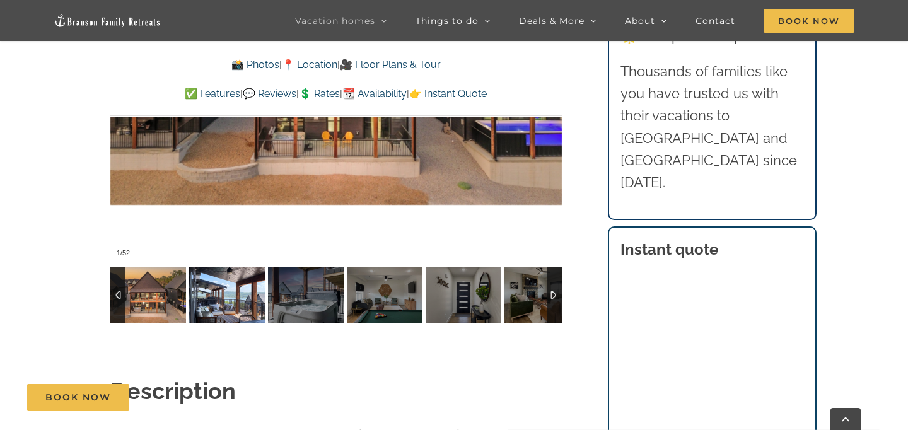
click at [233, 299] on img at bounding box center [227, 295] width 76 height 57
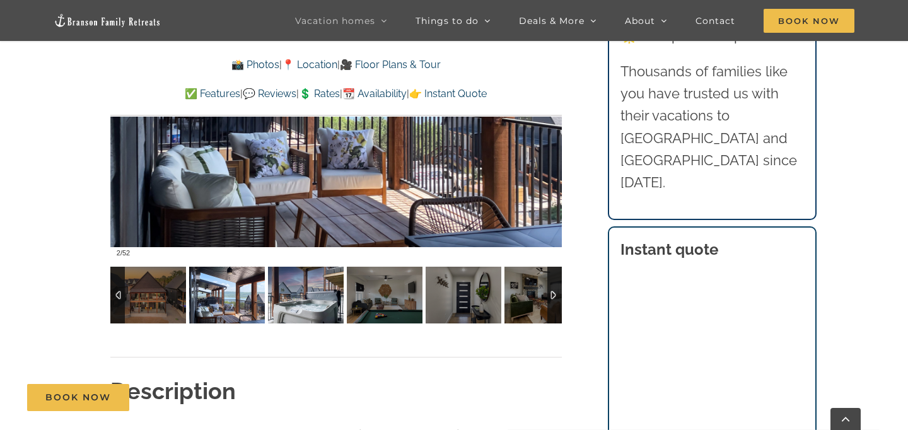
click at [296, 300] on img at bounding box center [306, 295] width 76 height 57
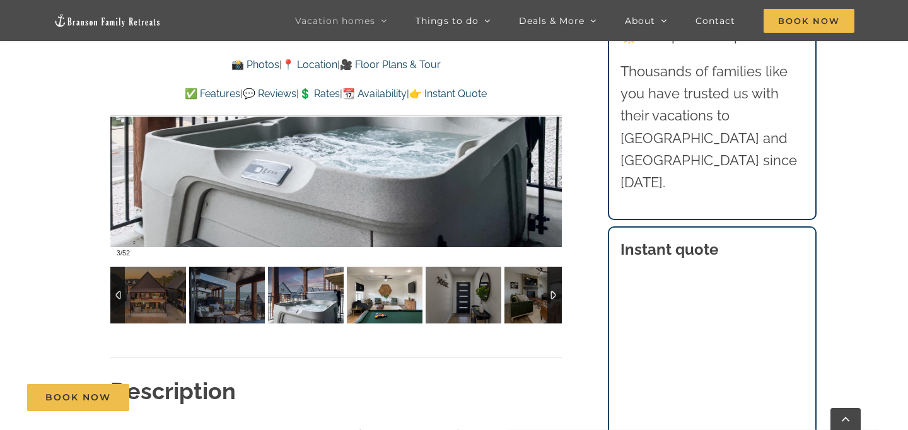
click at [361, 301] on img at bounding box center [385, 295] width 76 height 57
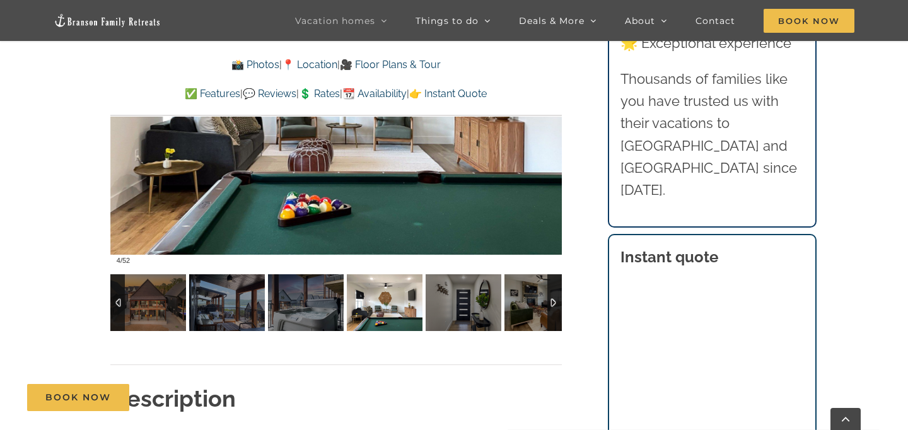
scroll to position [927, 0]
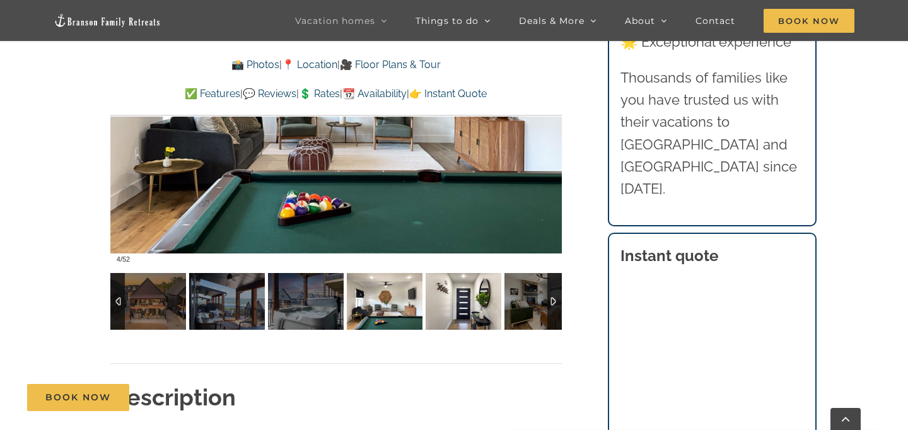
click at [446, 319] on img at bounding box center [463, 301] width 76 height 57
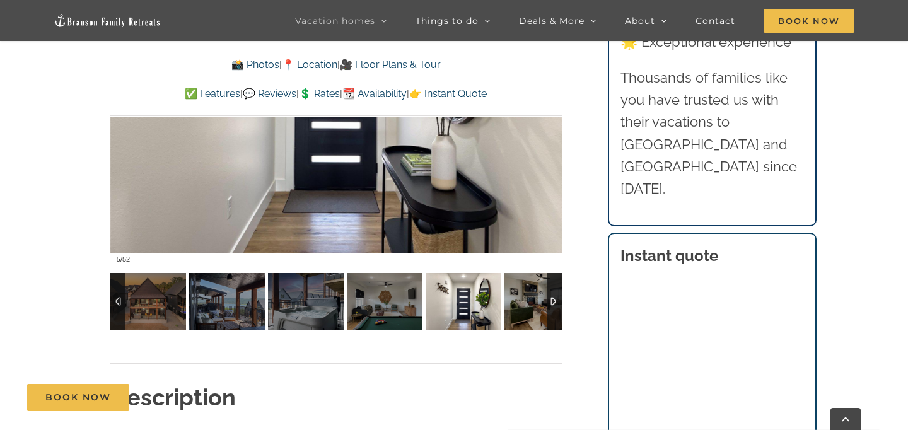
click at [548, 316] on div at bounding box center [554, 301] width 14 height 57
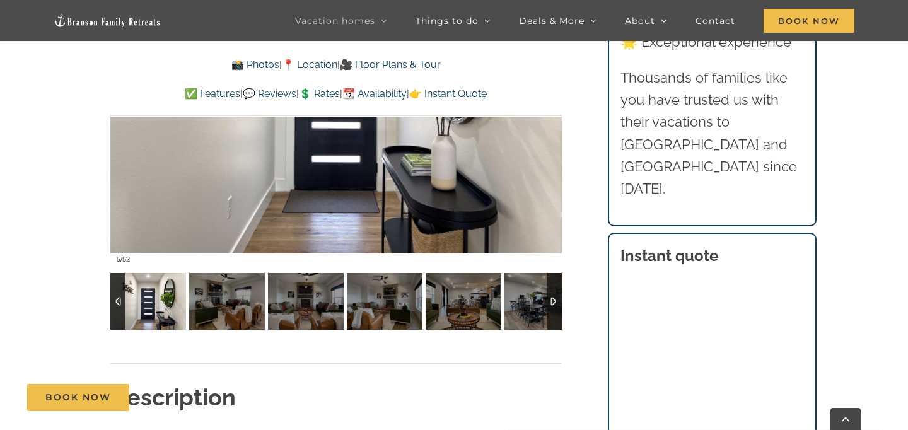
click at [551, 312] on div at bounding box center [554, 301] width 14 height 57
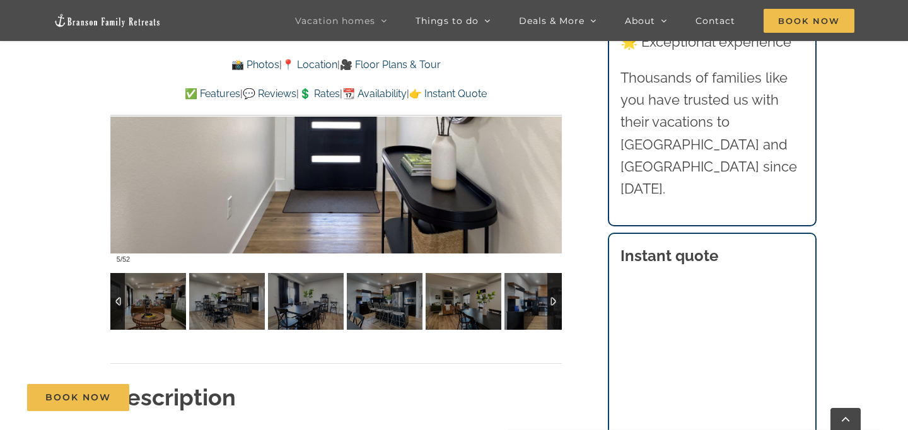
click at [551, 312] on div at bounding box center [554, 301] width 14 height 57
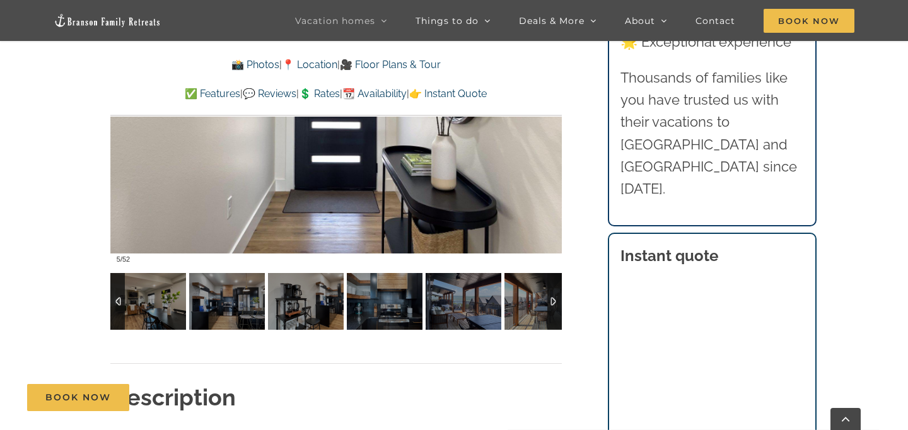
click at [551, 312] on div at bounding box center [554, 301] width 14 height 57
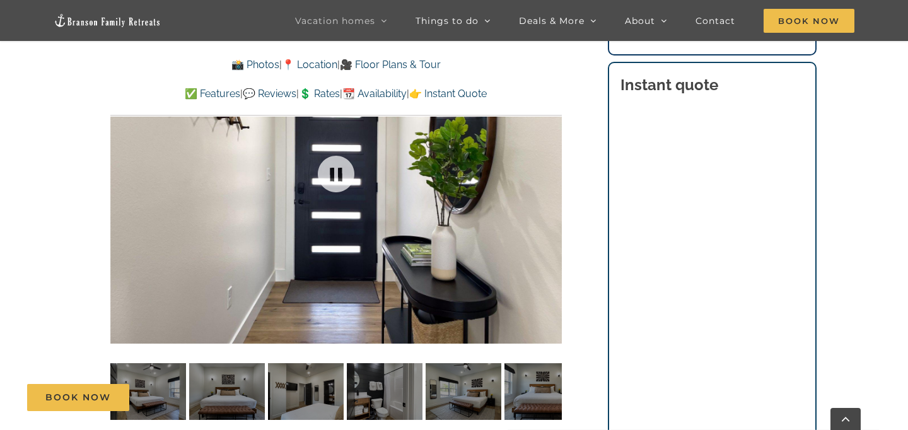
scroll to position [886, 0]
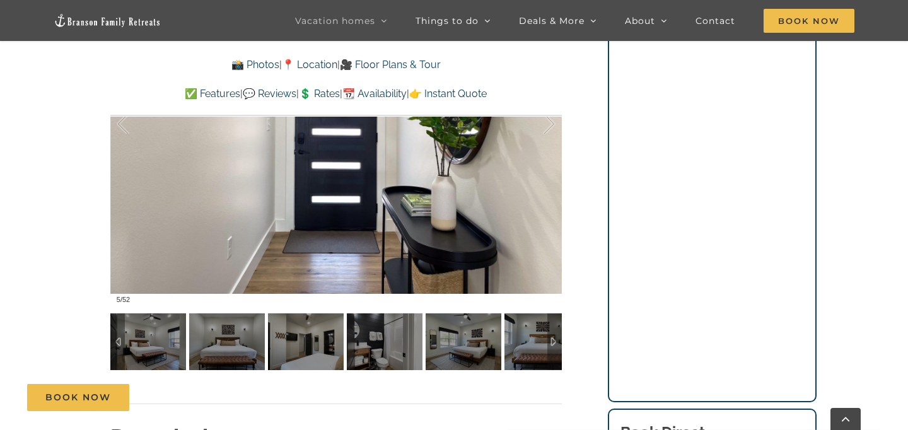
click at [116, 337] on div at bounding box center [117, 341] width 14 height 57
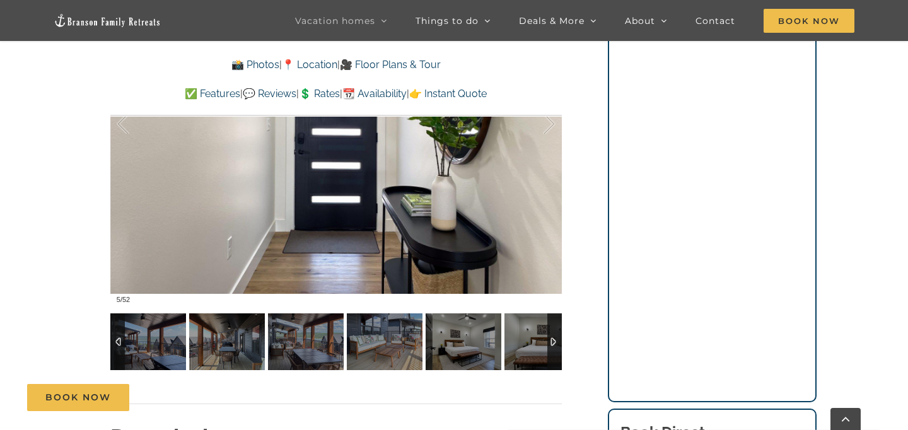
click at [116, 337] on div at bounding box center [117, 341] width 14 height 57
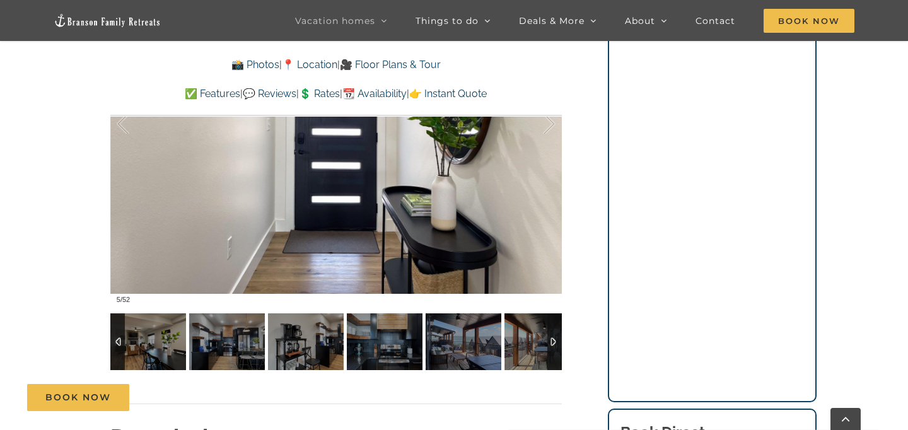
click at [116, 337] on div at bounding box center [117, 341] width 14 height 57
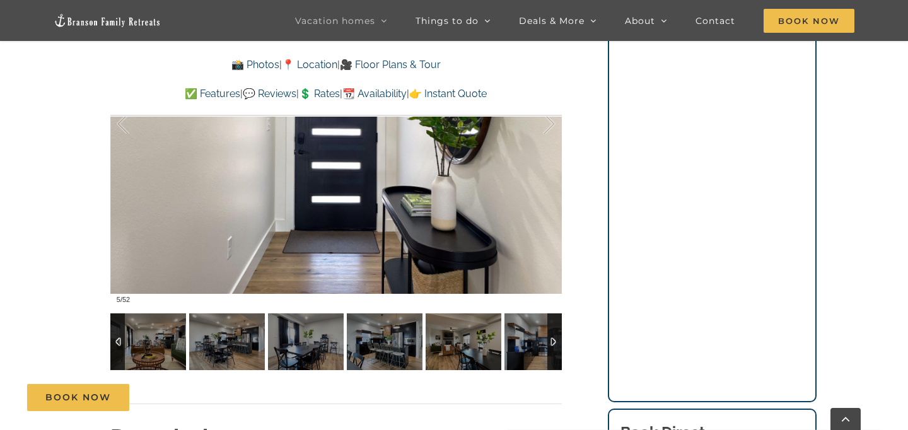
click at [116, 337] on div at bounding box center [117, 341] width 14 height 57
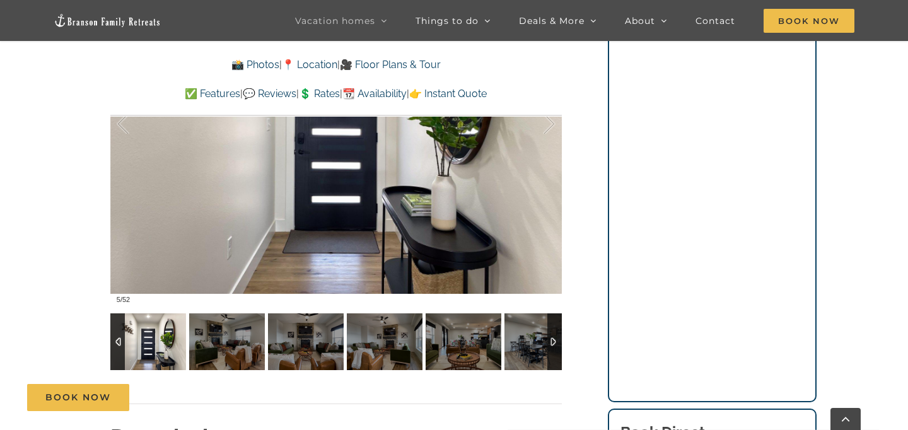
click at [116, 338] on div at bounding box center [117, 341] width 14 height 57
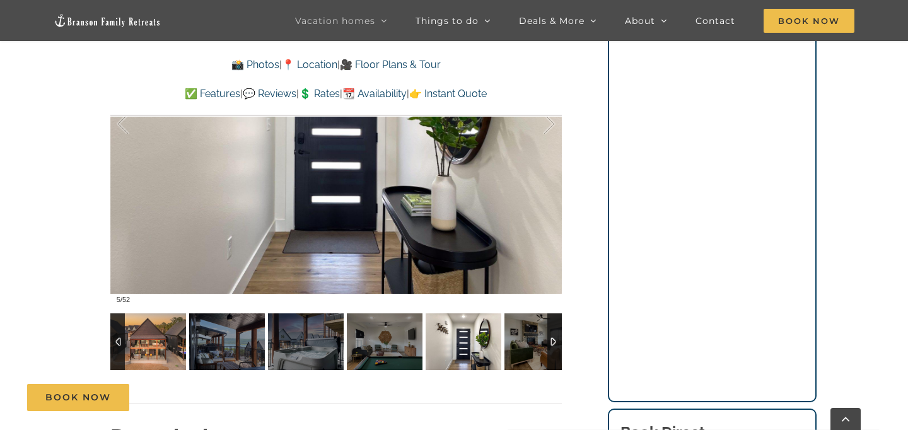
click at [164, 353] on img at bounding box center [148, 341] width 76 height 57
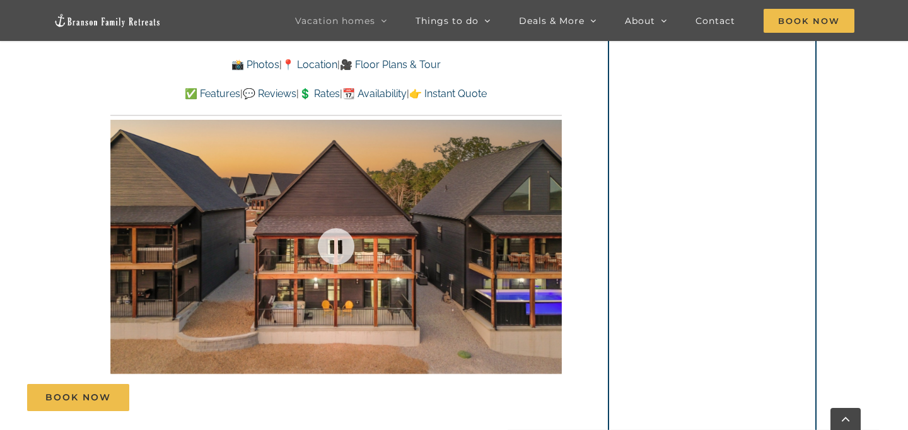
scroll to position [763, 0]
click at [342, 248] on link at bounding box center [336, 247] width 50 height 50
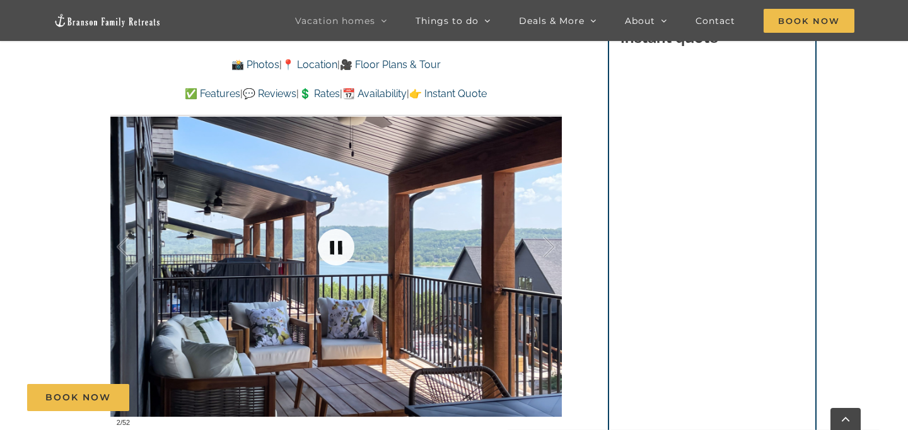
click at [342, 248] on link at bounding box center [336, 247] width 50 height 50
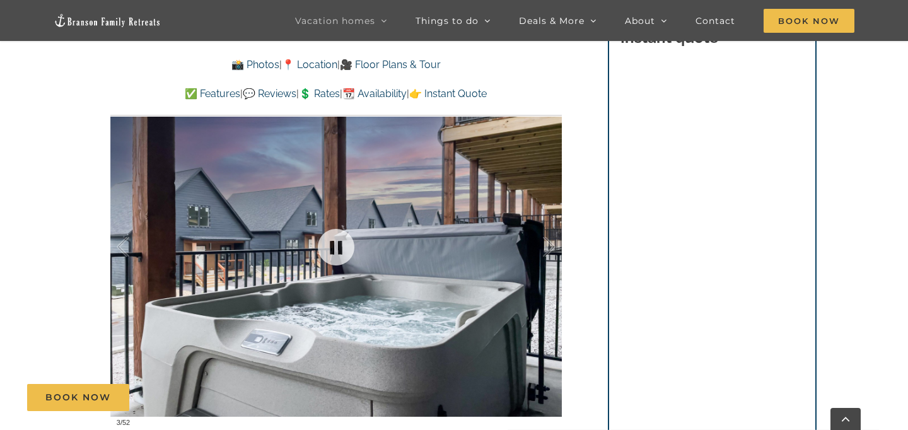
click at [475, 255] on div at bounding box center [335, 247] width 451 height 371
click at [531, 255] on div at bounding box center [535, 247] width 39 height 78
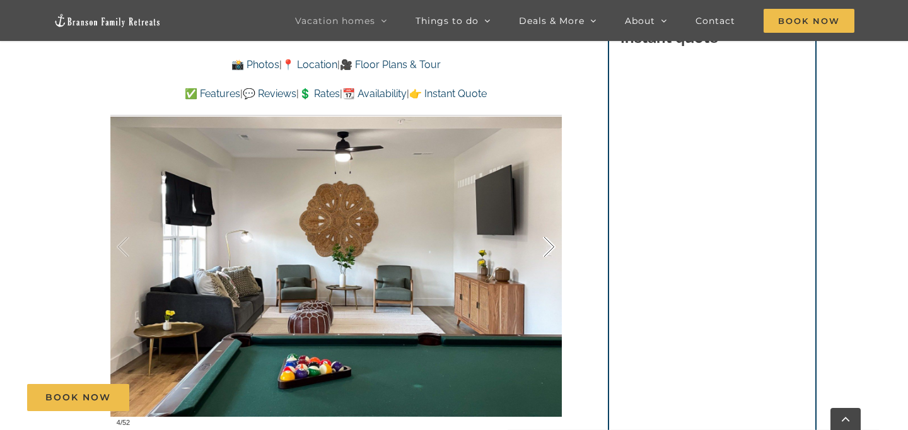
click at [548, 246] on div at bounding box center [535, 247] width 39 height 78
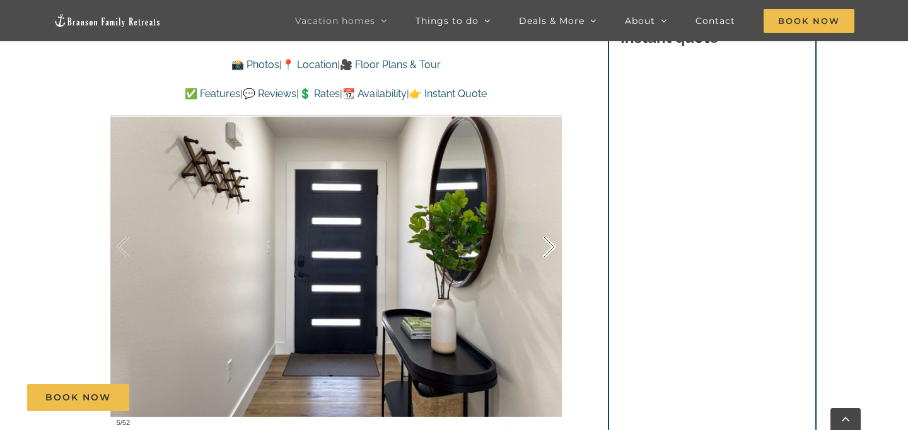
click at [548, 246] on div at bounding box center [535, 247] width 39 height 78
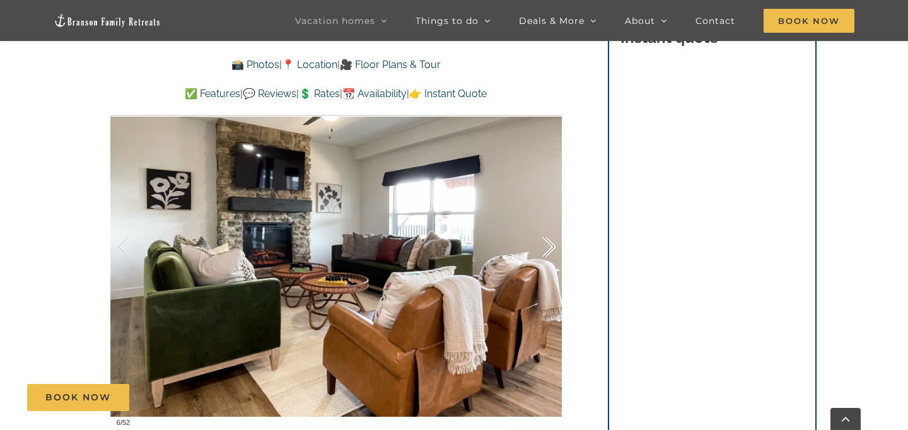
click at [548, 246] on div at bounding box center [535, 247] width 39 height 78
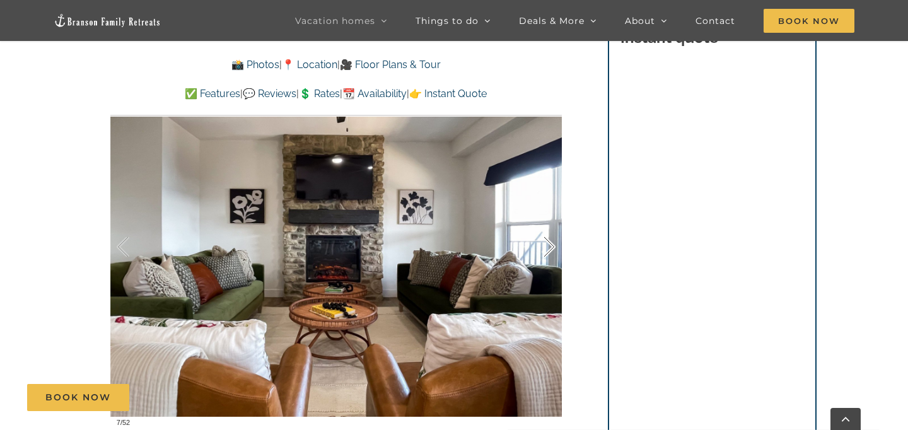
click at [548, 247] on div at bounding box center [535, 247] width 39 height 78
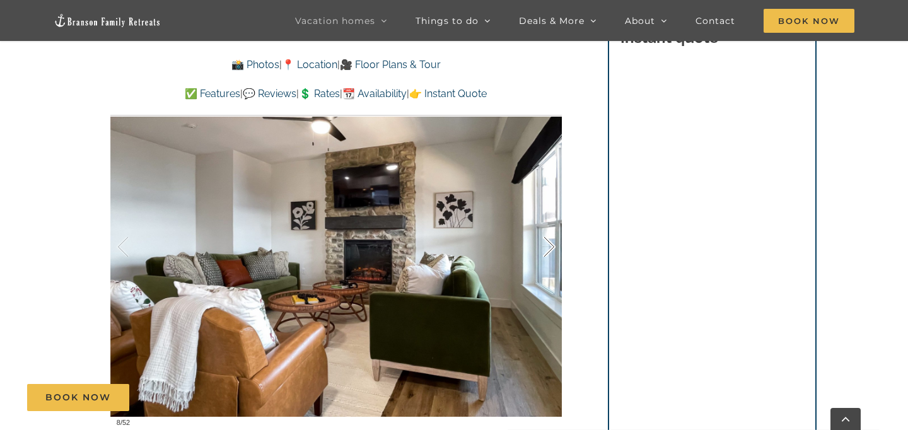
click at [548, 247] on div at bounding box center [535, 247] width 39 height 78
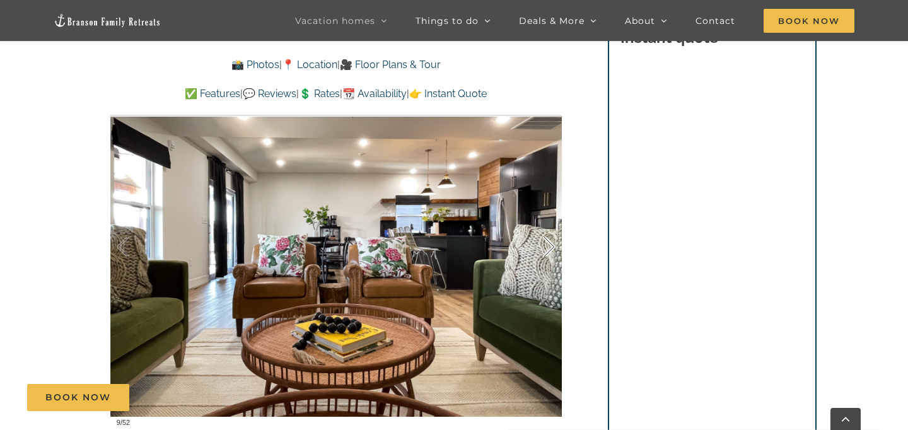
click at [548, 248] on div at bounding box center [535, 247] width 39 height 78
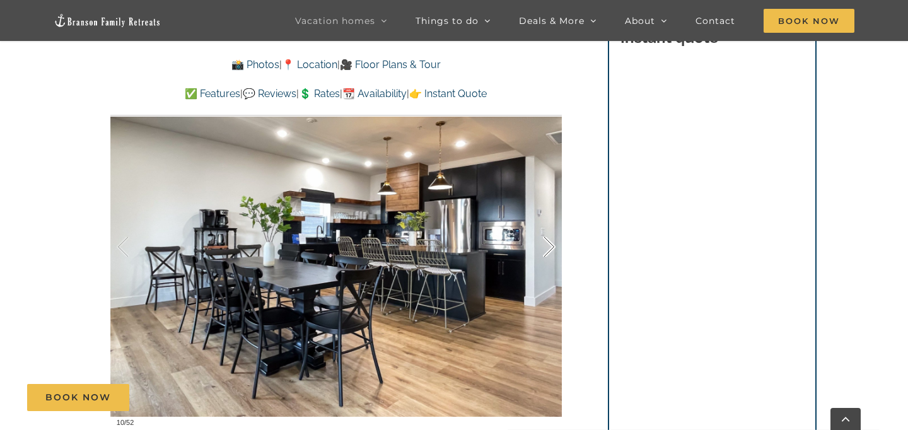
click at [548, 248] on div at bounding box center [535, 247] width 39 height 78
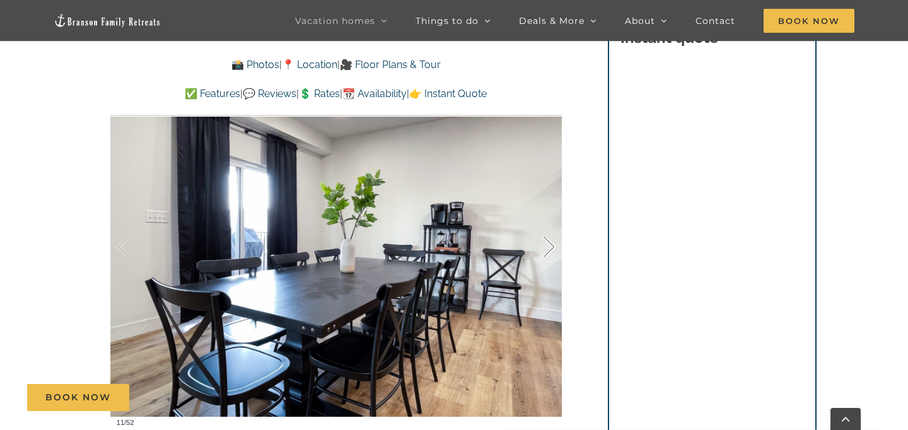
click at [548, 248] on div at bounding box center [535, 247] width 39 height 78
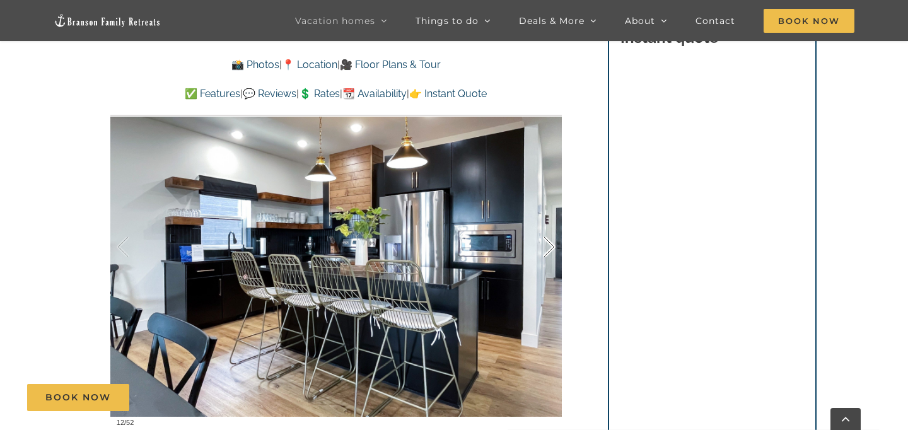
click at [548, 248] on div at bounding box center [535, 247] width 39 height 78
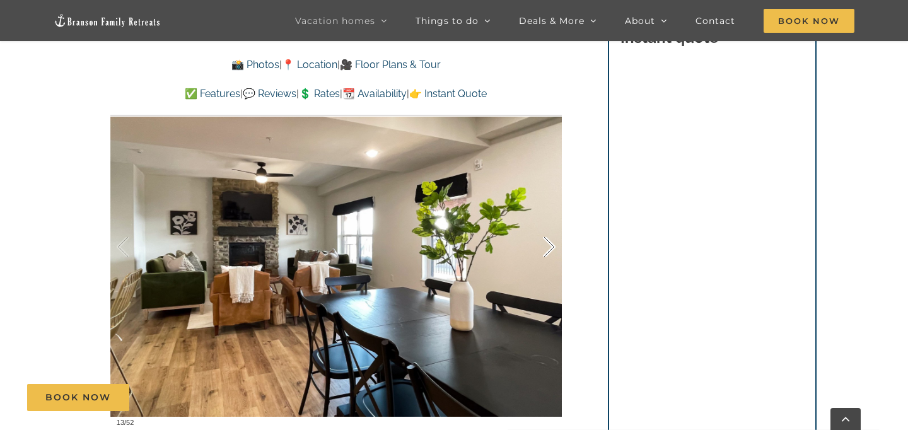
click at [548, 248] on div at bounding box center [535, 247] width 39 height 78
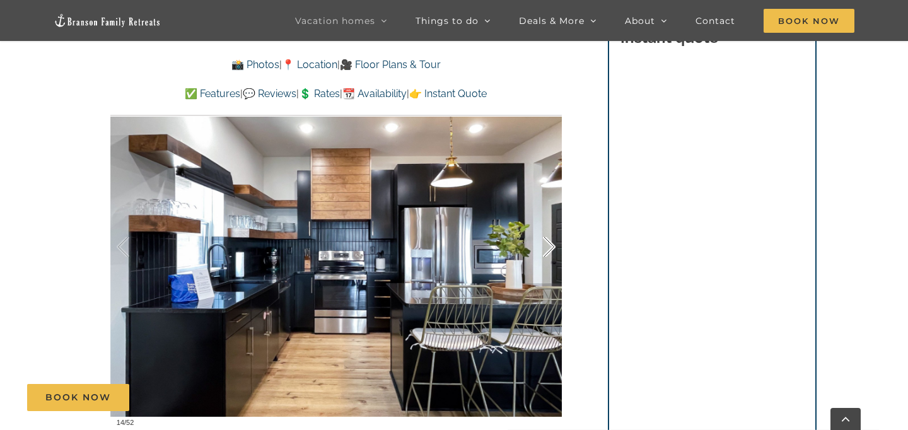
click at [548, 248] on div at bounding box center [535, 247] width 39 height 78
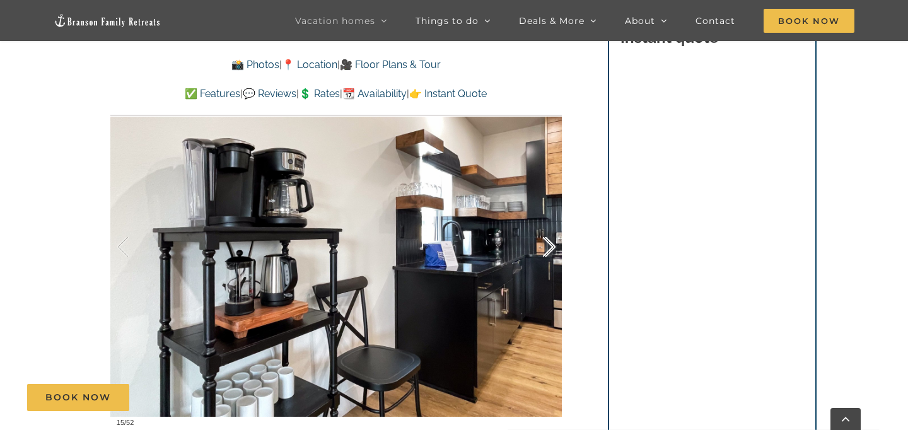
click at [548, 248] on div at bounding box center [535, 247] width 39 height 78
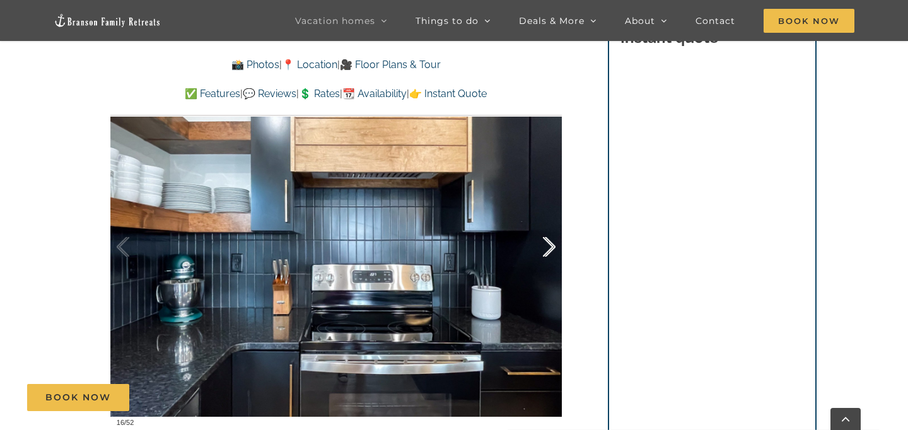
click at [548, 248] on div at bounding box center [535, 247] width 39 height 78
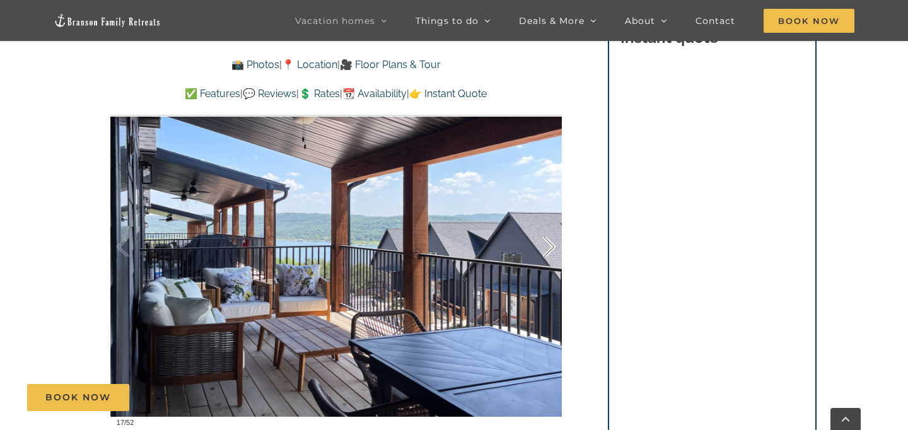
click at [548, 248] on div at bounding box center [535, 247] width 39 height 78
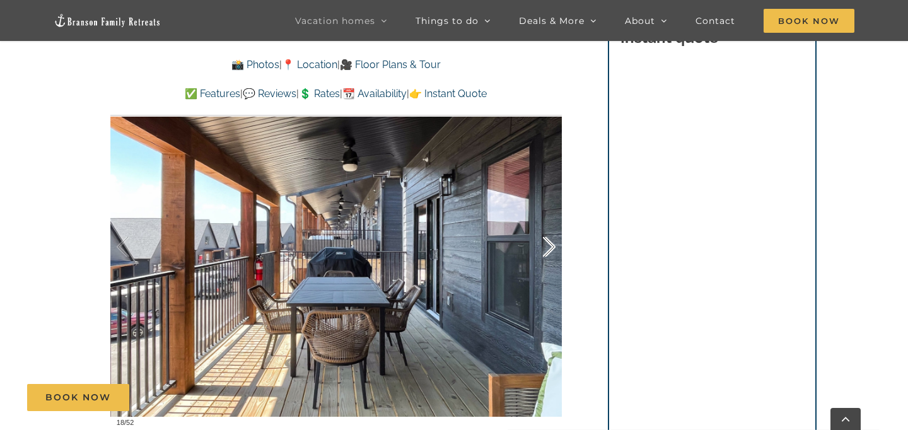
click at [548, 249] on div at bounding box center [535, 247] width 39 height 78
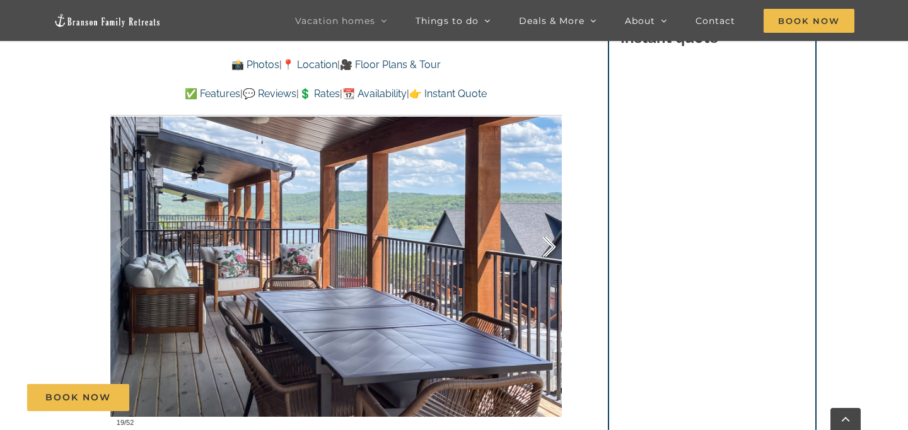
click at [548, 249] on div at bounding box center [535, 247] width 39 height 78
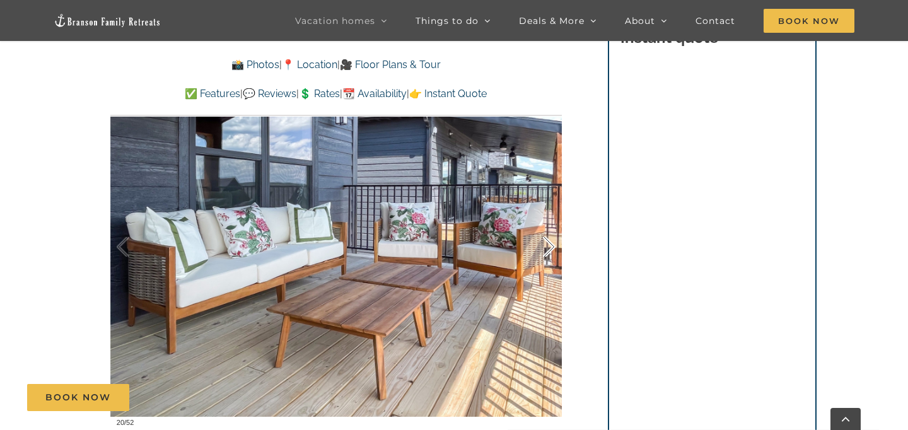
click at [548, 249] on div at bounding box center [535, 247] width 39 height 78
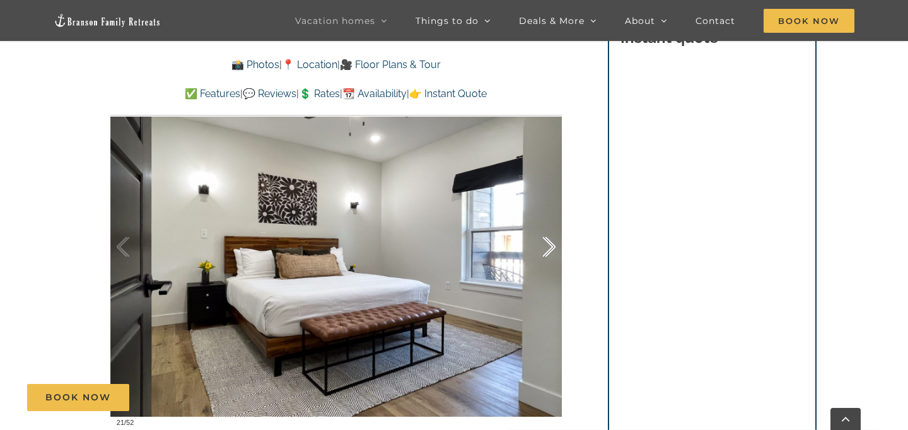
click at [548, 249] on div at bounding box center [535, 247] width 39 height 78
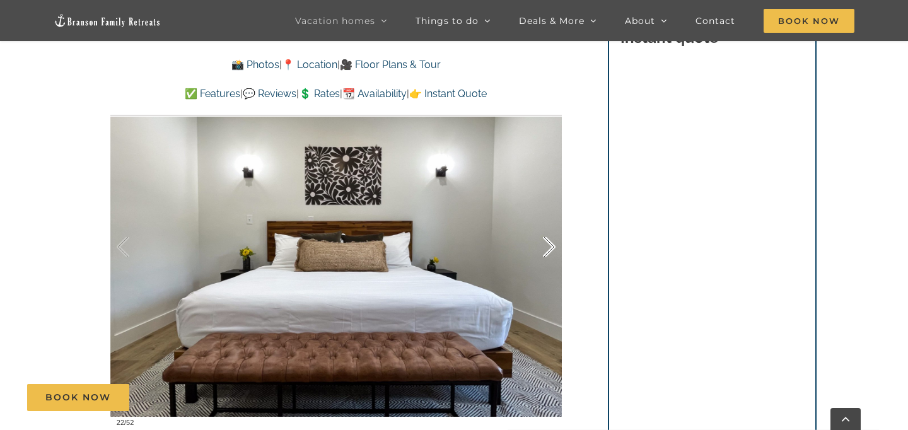
click at [548, 250] on div at bounding box center [535, 247] width 39 height 78
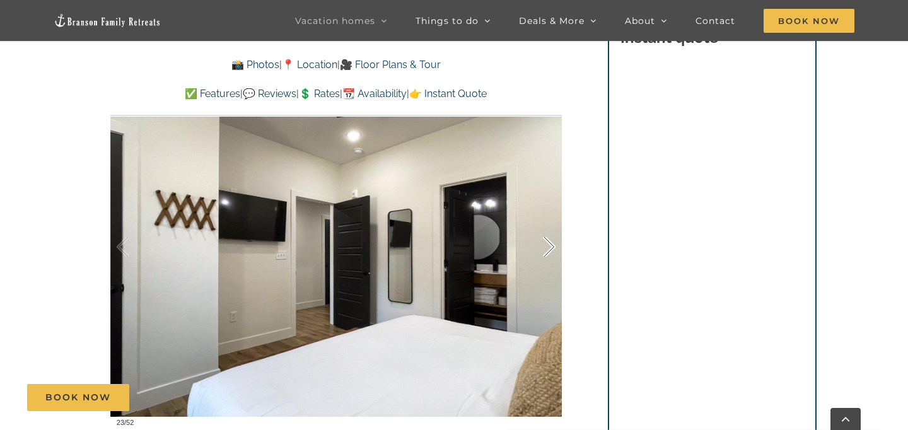
click at [548, 250] on div at bounding box center [535, 247] width 39 height 78
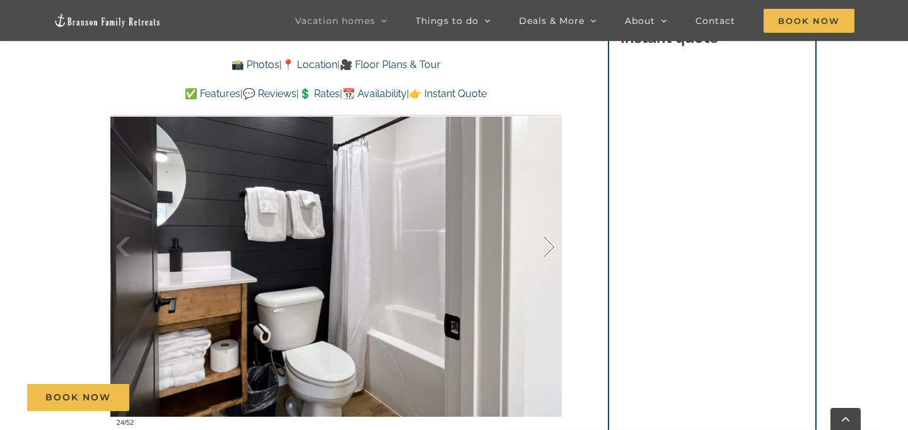
click at [548, 250] on div at bounding box center [535, 247] width 39 height 78
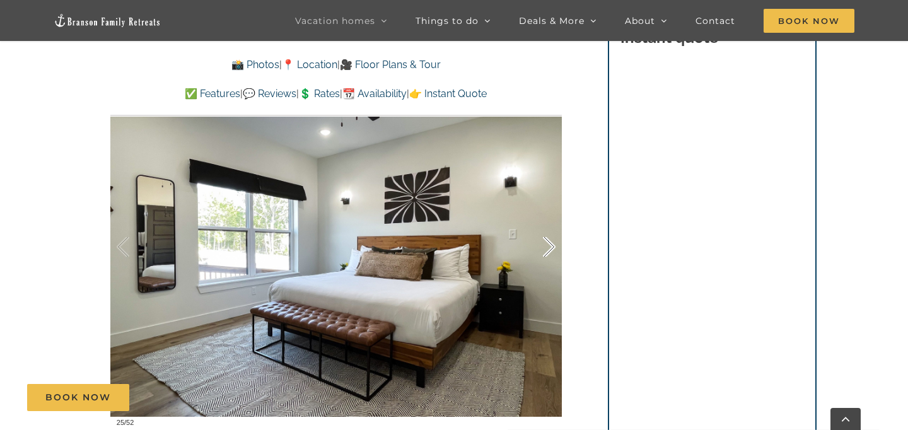
click at [548, 250] on div at bounding box center [535, 247] width 39 height 78
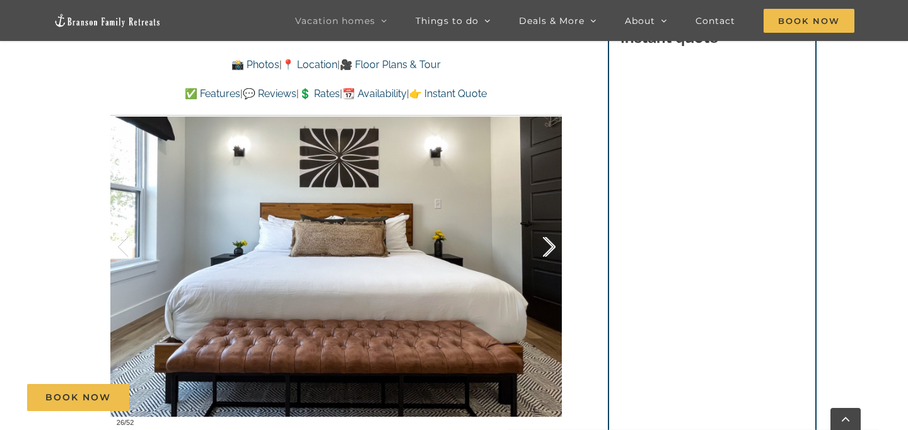
click at [548, 250] on div at bounding box center [535, 247] width 39 height 78
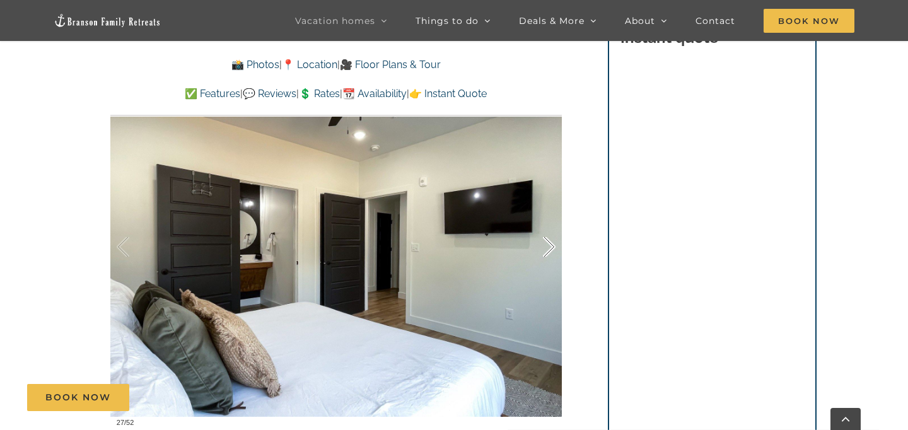
click at [548, 250] on div at bounding box center [535, 247] width 39 height 78
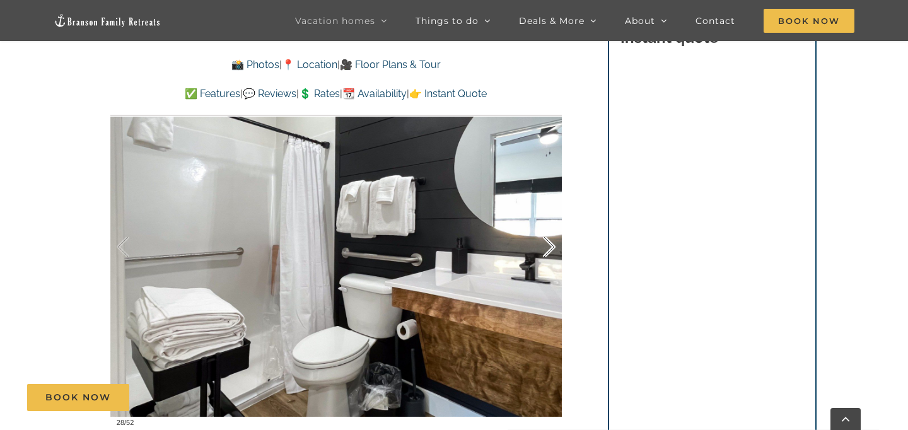
click at [548, 250] on div at bounding box center [535, 247] width 39 height 78
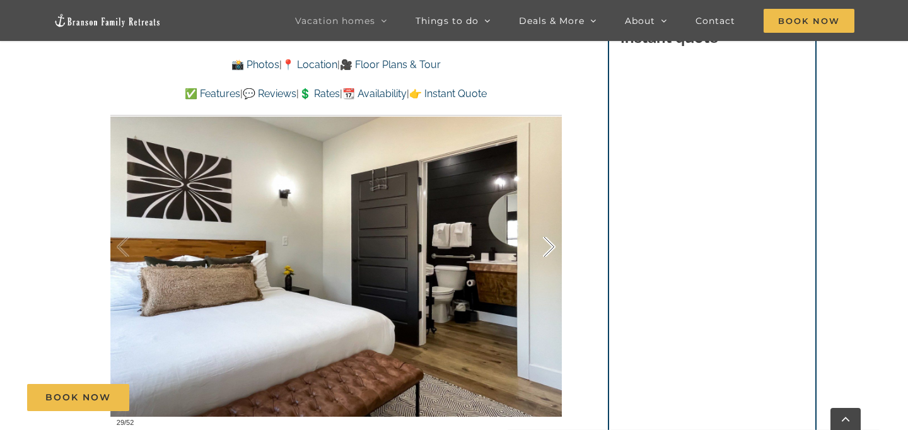
click at [548, 250] on div at bounding box center [535, 247] width 39 height 78
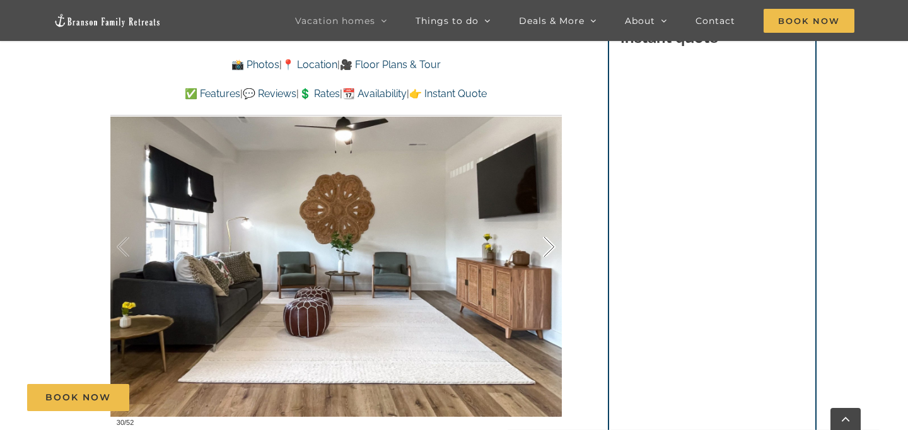
click at [548, 250] on div at bounding box center [535, 247] width 39 height 78
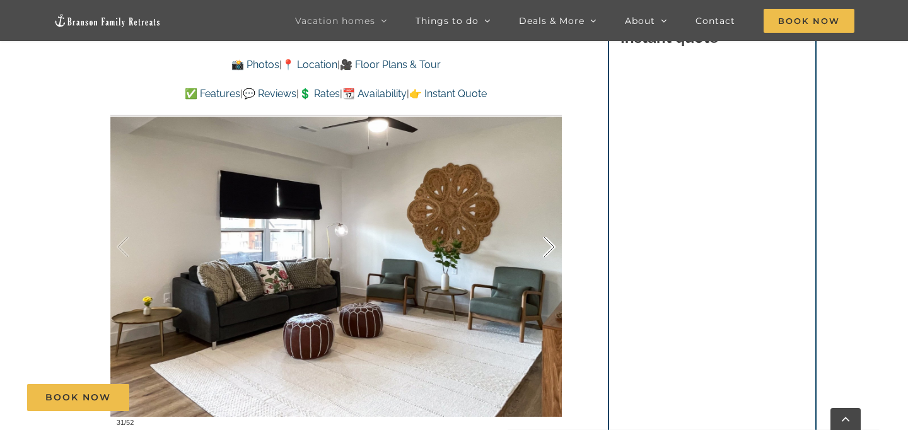
click at [548, 250] on div at bounding box center [535, 247] width 39 height 78
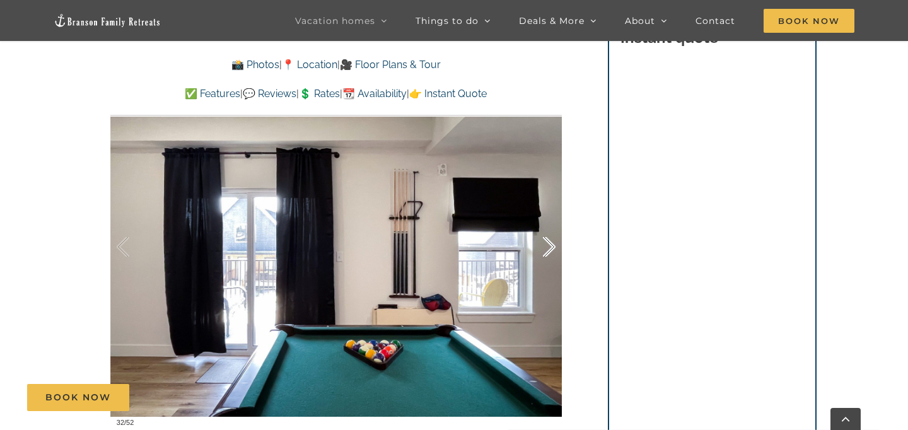
click at [548, 250] on div at bounding box center [535, 247] width 39 height 78
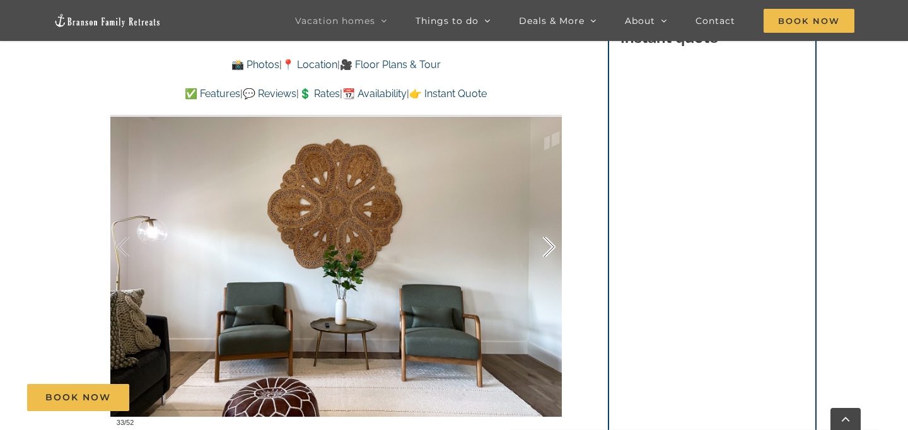
click at [548, 250] on div at bounding box center [535, 247] width 39 height 78
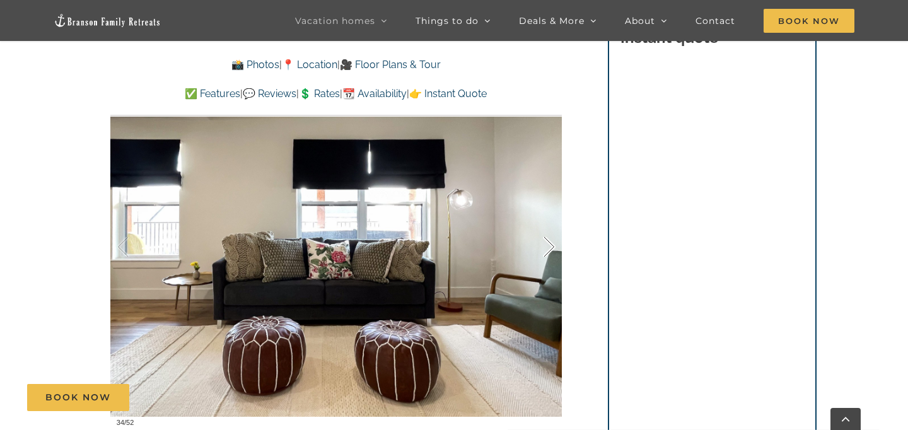
click at [548, 250] on div at bounding box center [535, 247] width 39 height 78
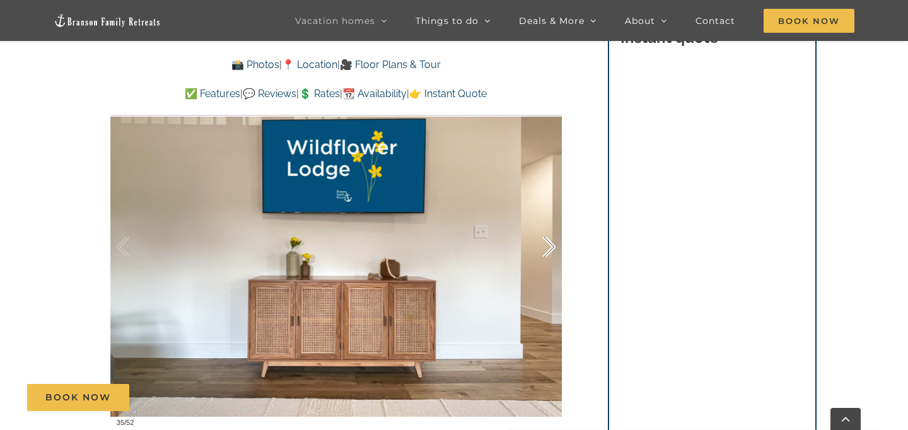
click at [548, 250] on div at bounding box center [535, 247] width 39 height 78
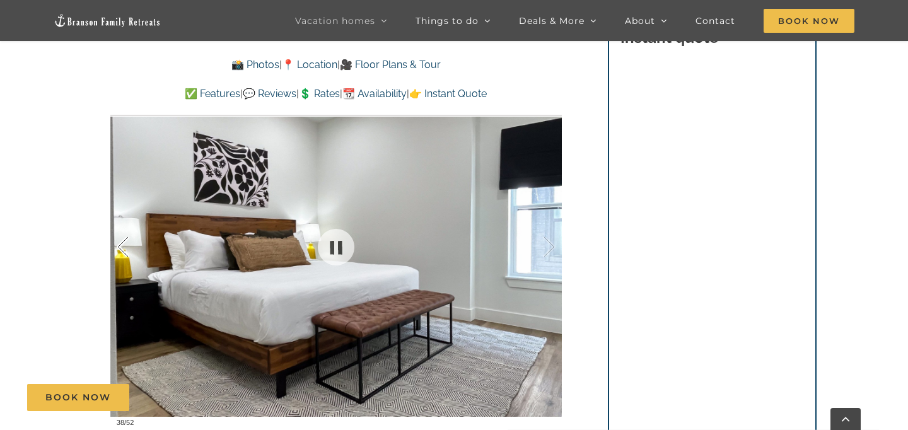
click at [122, 248] on div at bounding box center [136, 247] width 39 height 78
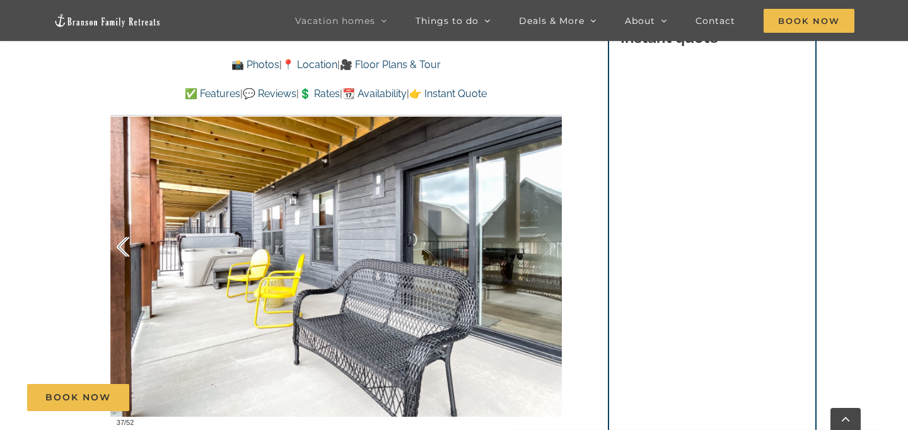
click at [122, 248] on div at bounding box center [136, 247] width 39 height 78
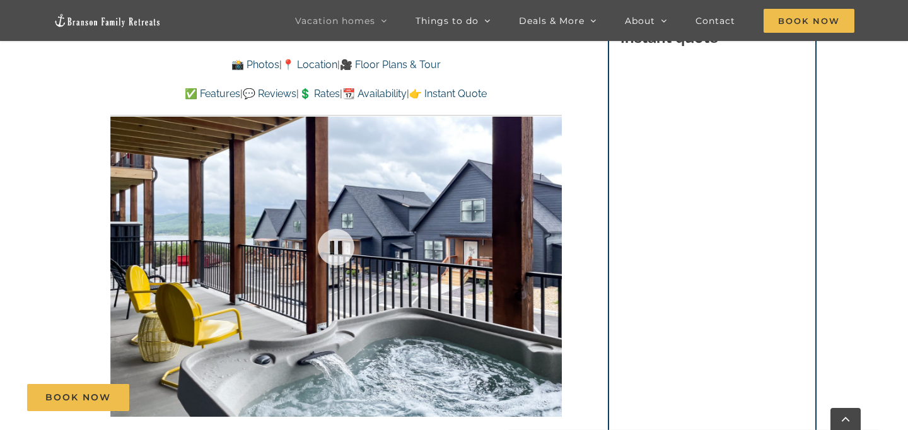
click at [122, 248] on div at bounding box center [335, 247] width 451 height 371
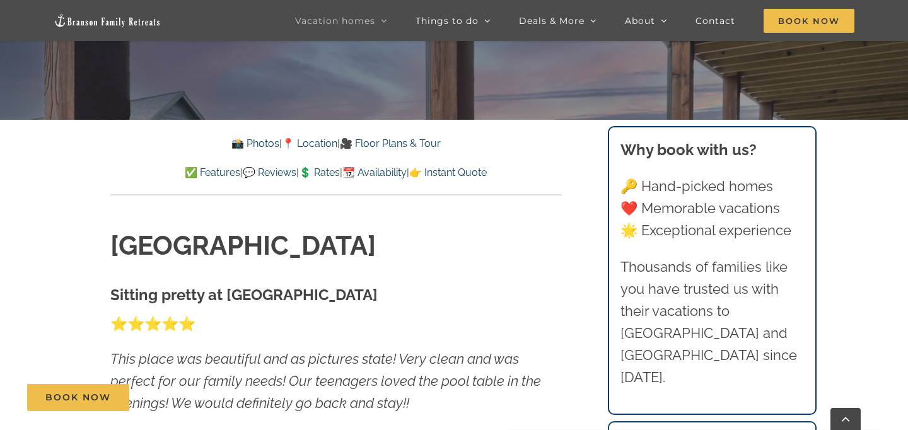
scroll to position [349, 0]
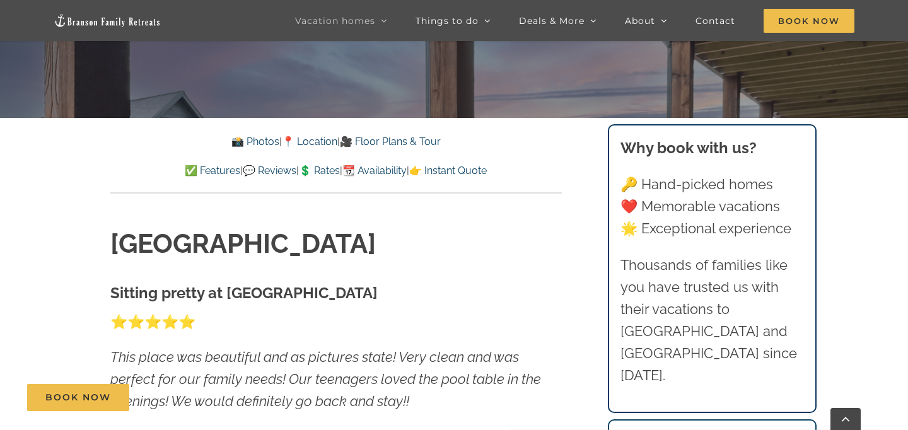
click at [491, 180] on div "📸 Photos | 📍 Location | 🎥 Floor Plans & Tour ✅ Features | 💬 Reviews | 💲 Rates |…" at bounding box center [335, 164] width 451 height 60
click at [487, 175] on link "👉 Instant Quote" at bounding box center [448, 171] width 78 height 12
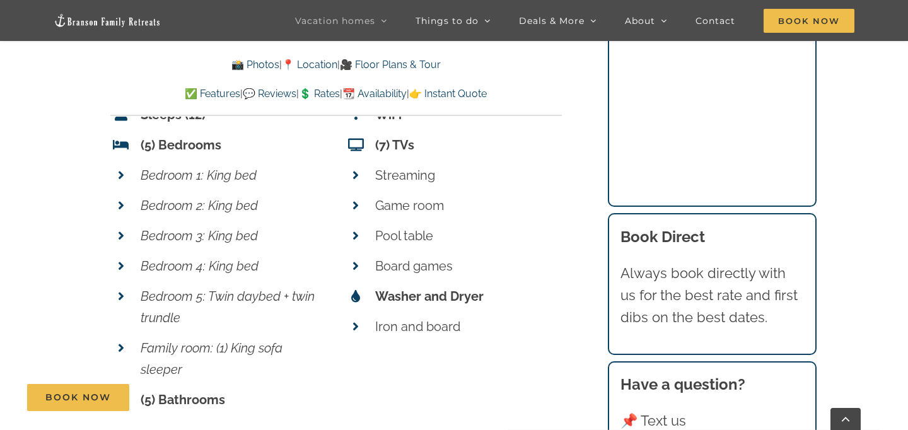
scroll to position [5196, 0]
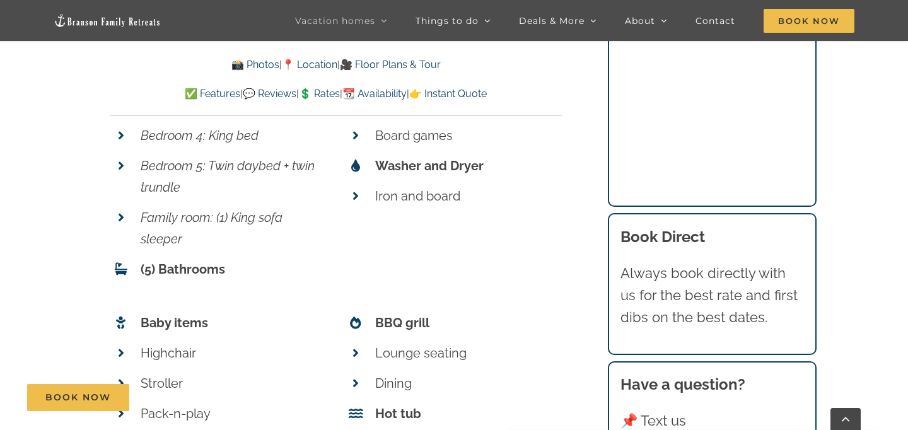
click at [470, 84] on div "📸 Photos | 📍 Location | 🎥 Floor Plans & Tour ✅ Features | 💬 Reviews | 💲 Rates |…" at bounding box center [335, 79] width 451 height 45
click at [470, 91] on link "👉 Instant Quote" at bounding box center [448, 94] width 78 height 12
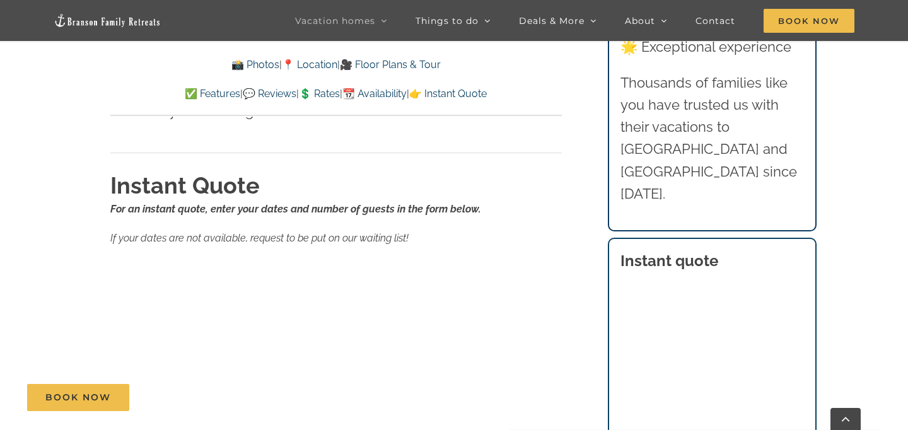
scroll to position [7817, 0]
click at [374, 66] on link "🎥 Floor Plans & Tour" at bounding box center [390, 65] width 101 height 12
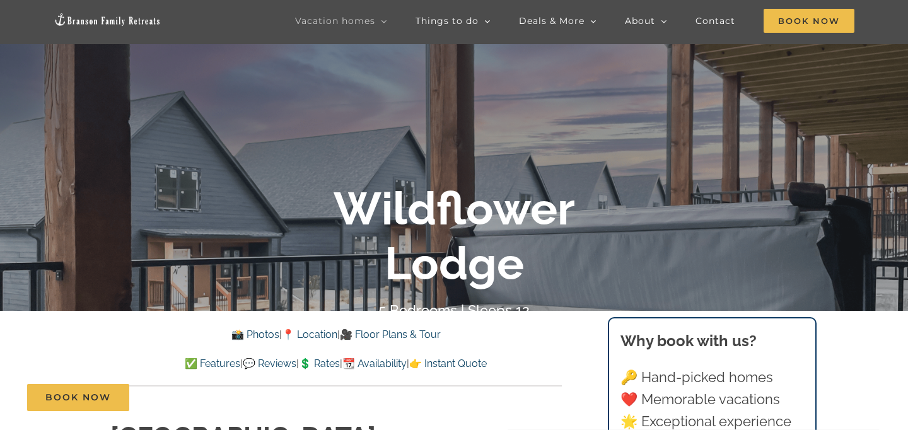
scroll to position [232, 0]
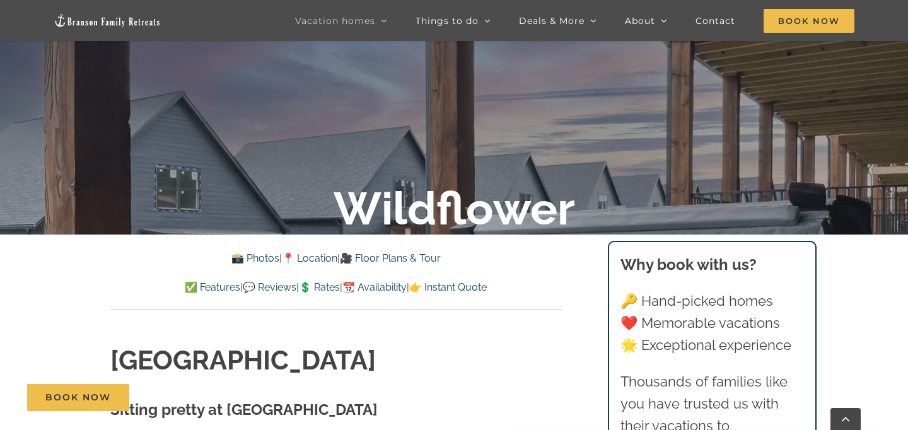
click at [480, 292] on link "👉 Instant Quote" at bounding box center [448, 287] width 78 height 12
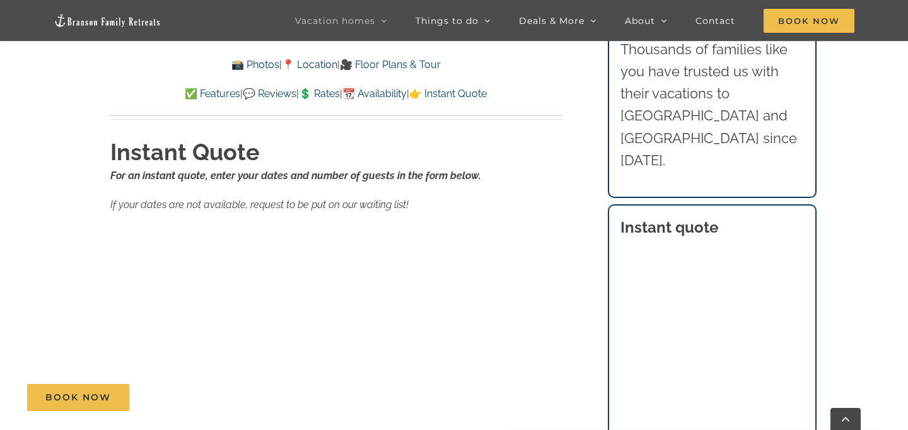
scroll to position [7851, 0]
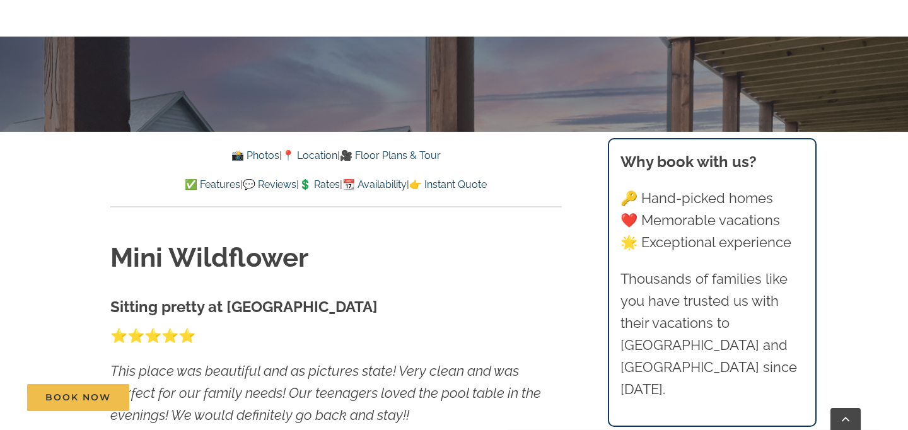
scroll to position [345, 0]
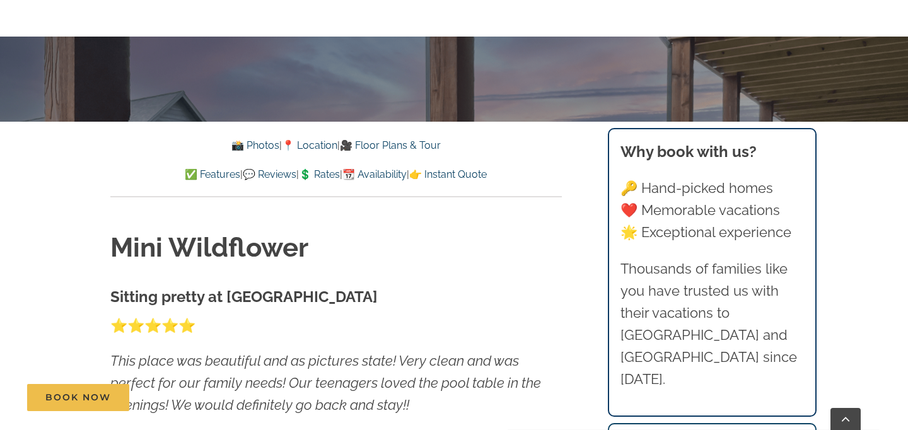
click at [478, 178] on link "👉 Instant Quote" at bounding box center [448, 174] width 78 height 12
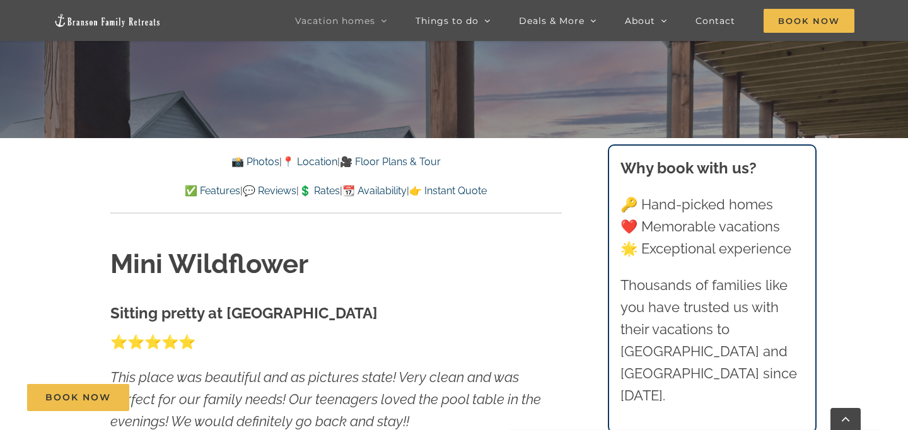
click at [487, 195] on link "👉 Instant Quote" at bounding box center [448, 191] width 78 height 12
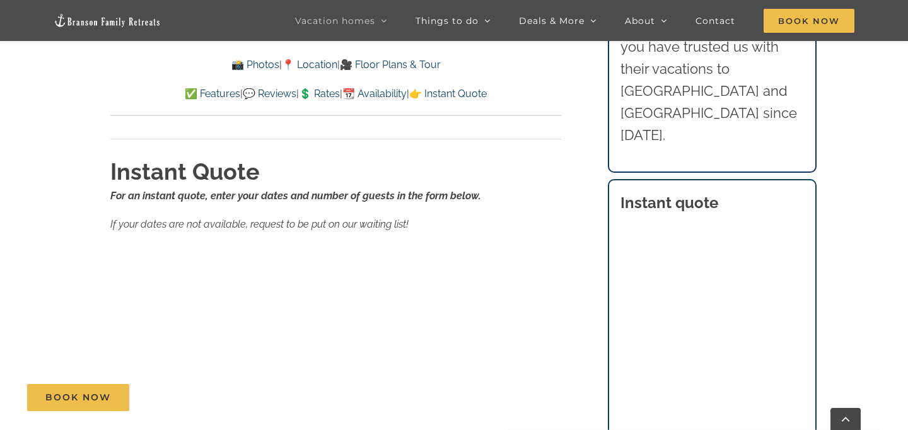
scroll to position [7655, 0]
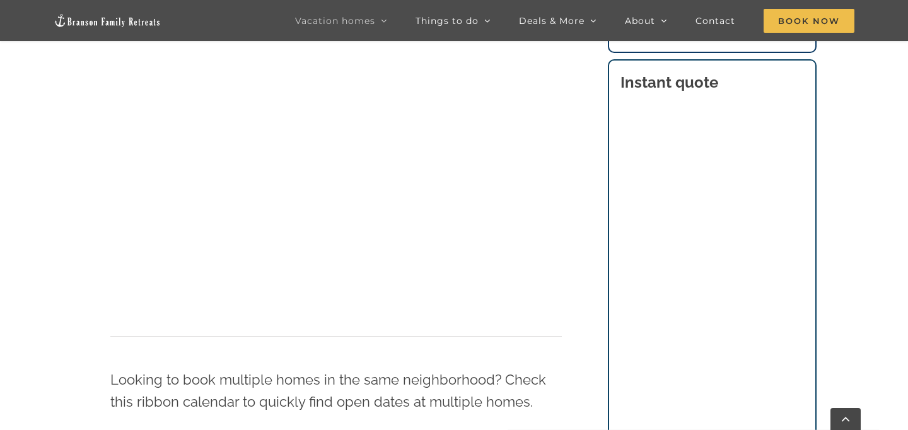
scroll to position [715, 0]
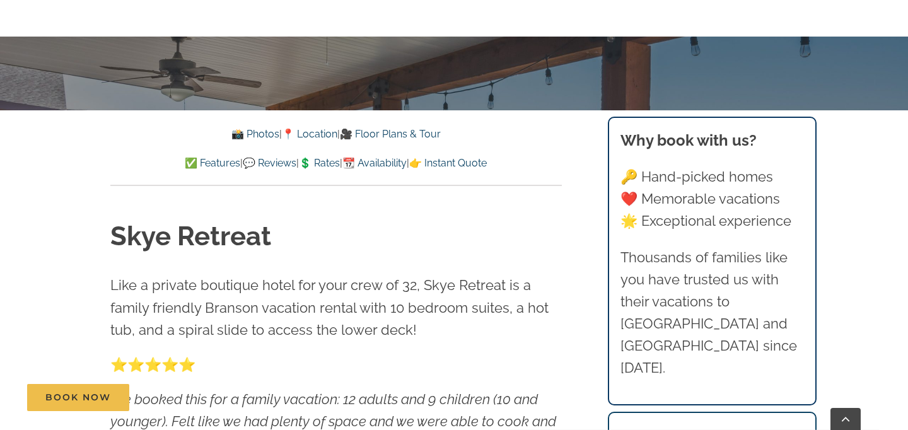
scroll to position [280, 0]
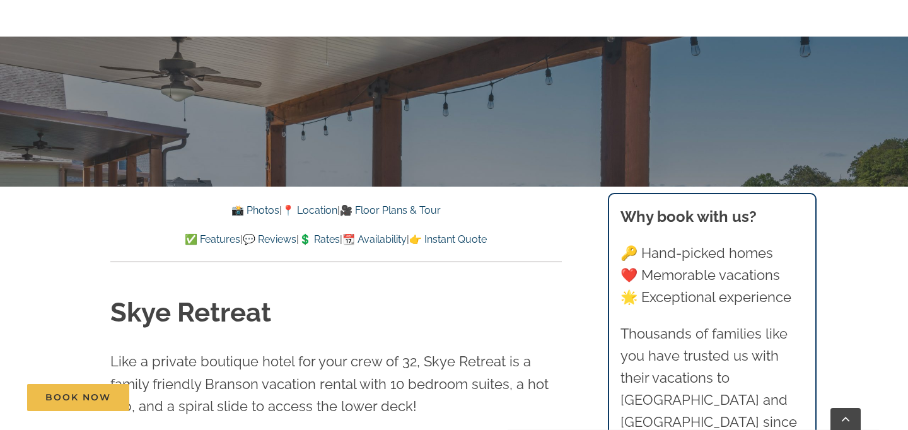
click at [407, 228] on div "📸 Photos | 📍 Location | 🎥 Floor Plans & Tour ✅ Features | 💬 Reviews | 💲 Rates |…" at bounding box center [335, 224] width 451 height 45
click at [407, 236] on link "📆 Availability" at bounding box center [374, 239] width 64 height 12
